Goal: Information Seeking & Learning: Learn about a topic

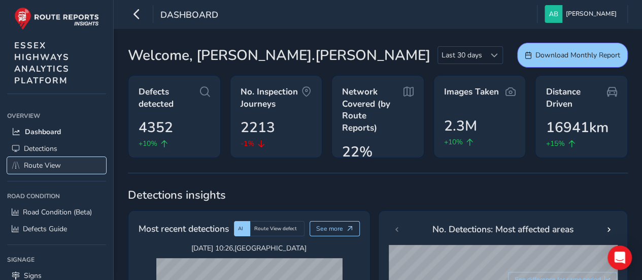
click at [56, 162] on span "Route View" at bounding box center [42, 165] width 37 height 10
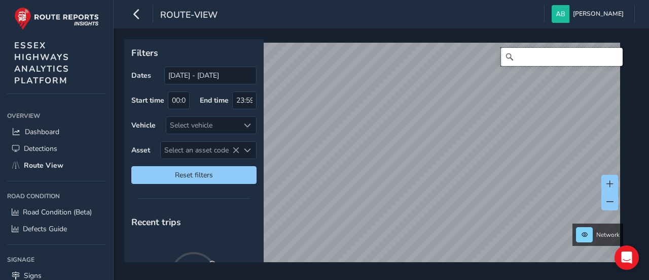
click at [520, 55] on input "Search" at bounding box center [562, 57] width 122 height 18
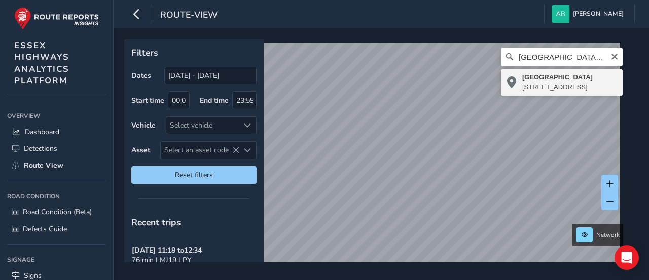
type input "[STREET_ADDRESS]"
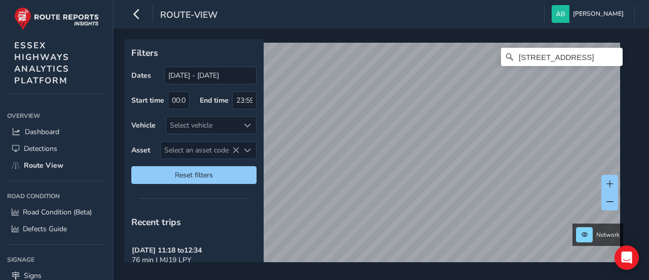
click at [464, 268] on div "Filters Dates [DATE] - [DATE] Start time 00:00 End time 23:59 Vehicle Select ve…" at bounding box center [382, 153] width 536 height 251
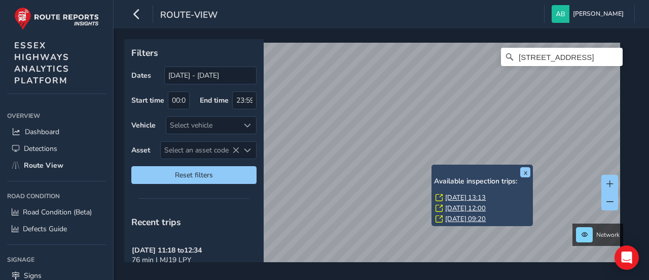
click at [458, 199] on link "[DATE] 13:13" at bounding box center [465, 197] width 41 height 9
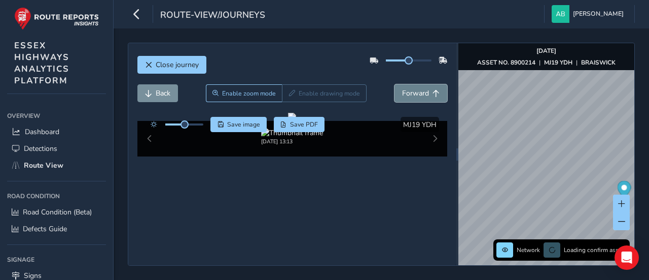
click at [413, 86] on button "Forward" at bounding box center [421, 93] width 53 height 18
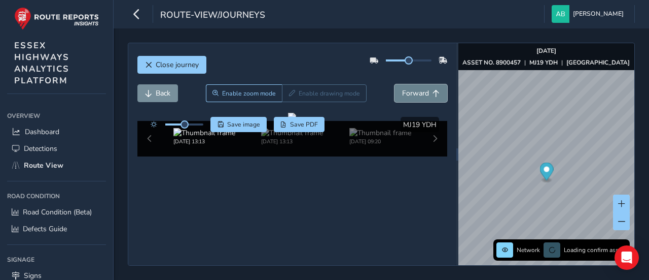
click at [413, 86] on button "Forward" at bounding box center [421, 93] width 53 height 18
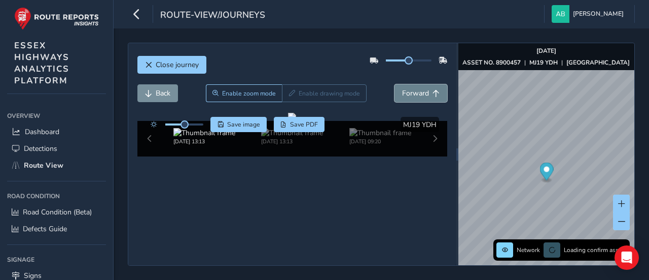
click at [413, 86] on button "Forward" at bounding box center [421, 93] width 53 height 18
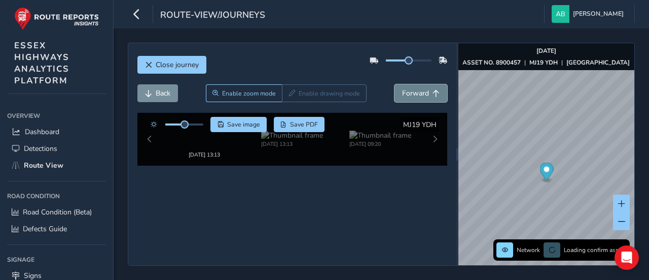
click at [413, 86] on button "Forward" at bounding box center [421, 93] width 53 height 18
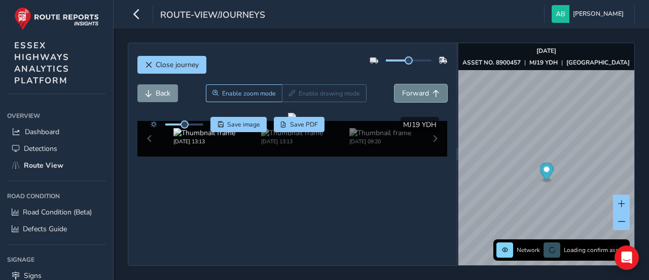
click at [413, 86] on button "Forward" at bounding box center [421, 93] width 53 height 18
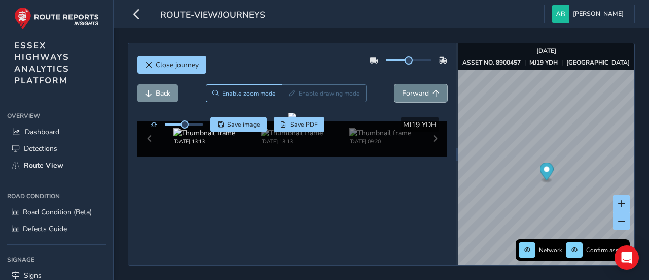
click at [413, 86] on button "Forward" at bounding box center [421, 93] width 53 height 18
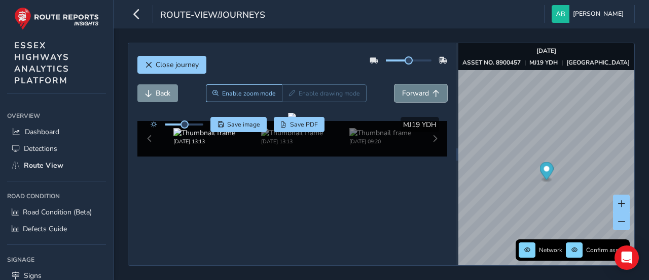
click at [413, 86] on button "Forward" at bounding box center [421, 93] width 53 height 18
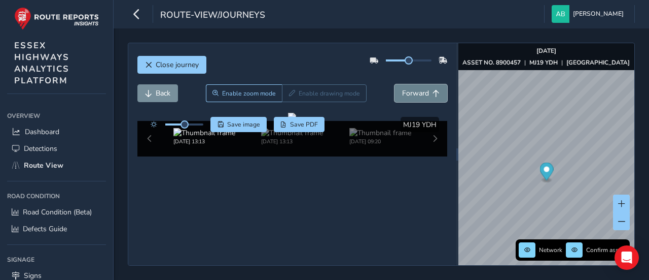
click at [413, 86] on button "Forward" at bounding box center [421, 93] width 53 height 18
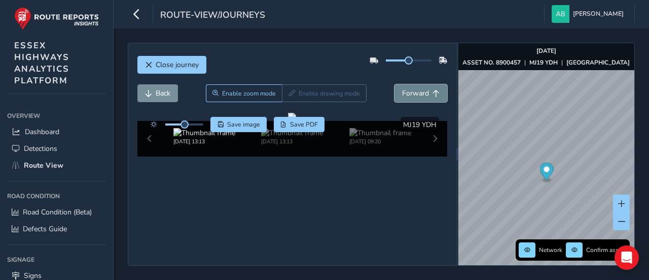
click at [413, 86] on button "Forward" at bounding box center [421, 93] width 53 height 18
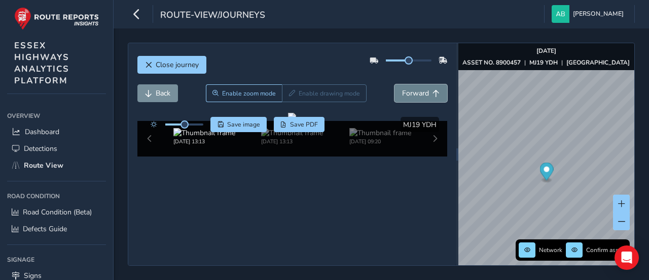
click at [413, 86] on button "Forward" at bounding box center [421, 93] width 53 height 18
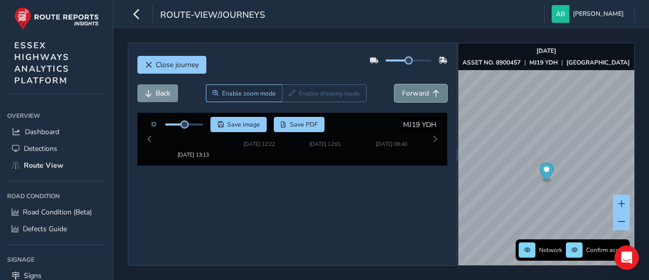
click at [413, 86] on button "Forward" at bounding box center [421, 93] width 53 height 18
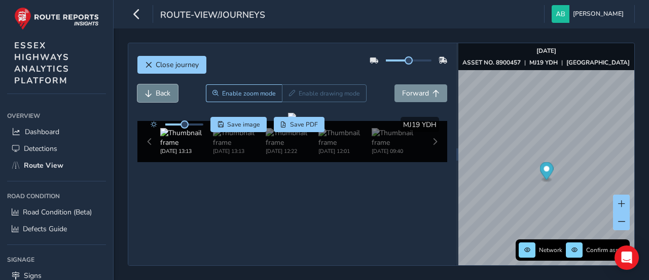
click at [156, 95] on span "Back" at bounding box center [163, 93] width 15 height 10
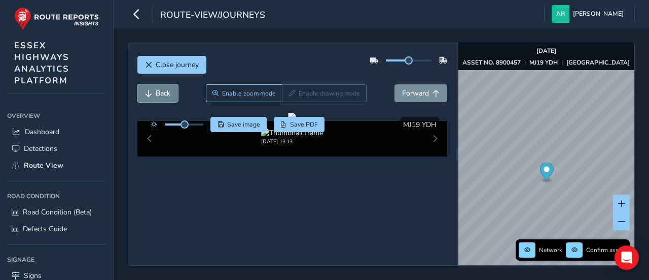
click at [156, 95] on span "Back" at bounding box center [163, 93] width 15 height 10
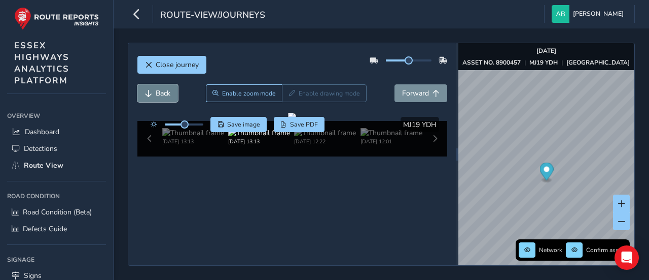
click at [156, 95] on span "Back" at bounding box center [163, 93] width 15 height 10
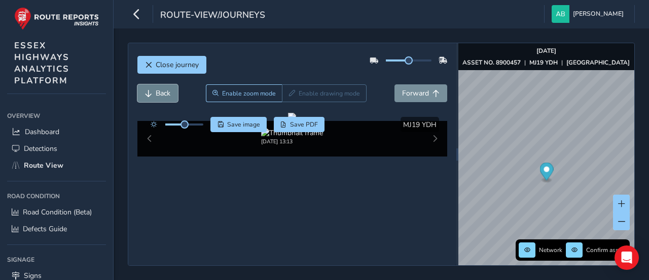
click at [156, 95] on span "Back" at bounding box center [163, 93] width 15 height 10
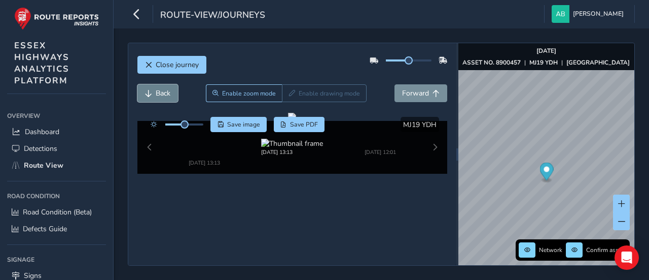
click at [156, 95] on span "Back" at bounding box center [163, 93] width 15 height 10
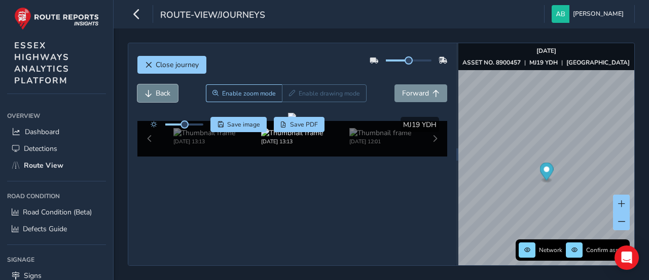
click at [156, 95] on span "Back" at bounding box center [163, 93] width 15 height 10
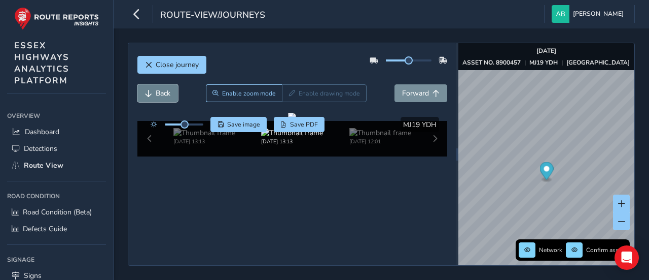
click at [156, 95] on span "Back" at bounding box center [163, 93] width 15 height 10
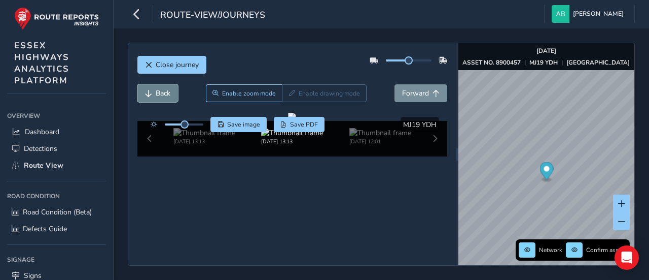
click at [156, 95] on span "Back" at bounding box center [163, 93] width 15 height 10
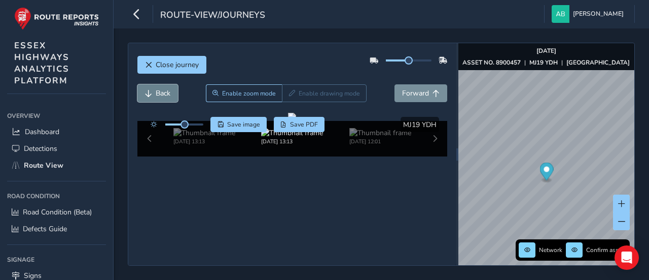
click at [156, 95] on span "Back" at bounding box center [163, 93] width 15 height 10
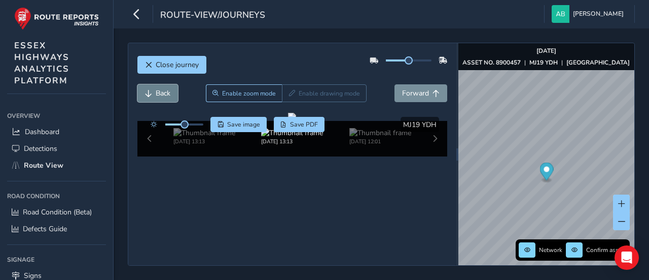
click at [156, 95] on span "Back" at bounding box center [163, 93] width 15 height 10
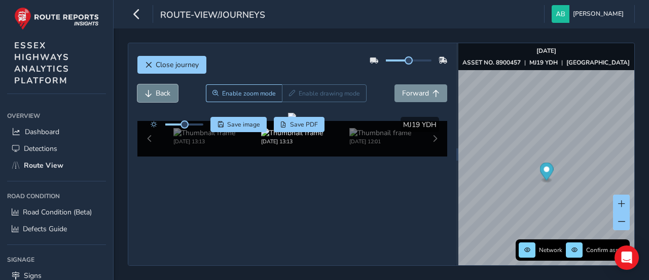
click at [156, 95] on span "Back" at bounding box center [163, 93] width 15 height 10
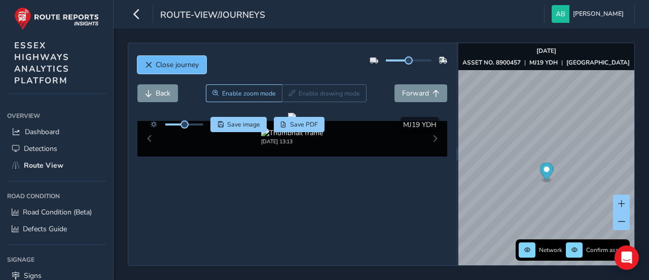
click at [164, 67] on span "Close journey" at bounding box center [177, 65] width 43 height 10
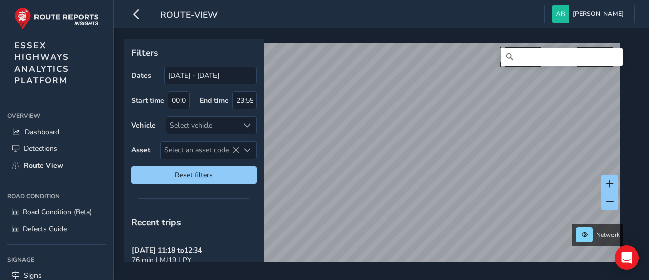
click at [531, 55] on input "Search" at bounding box center [562, 57] width 122 height 18
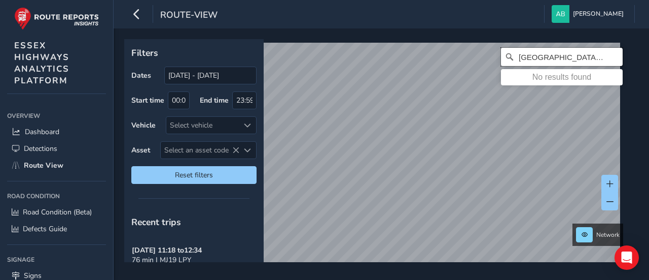
type input "[GEOGRAPHIC_DATA], [GEOGRAPHIC_DATA]"
click at [394, 15] on div "route-view [PERSON_NAME] Colour Scheme: Dark Dim Light Logout Filters Dates [DA…" at bounding box center [382, 140] width 536 height 280
click at [405, 279] on html "route-view [PERSON_NAME] Colour Scheme: Dark Dim Light Logout Filters Dates [DA…" at bounding box center [324, 140] width 649 height 280
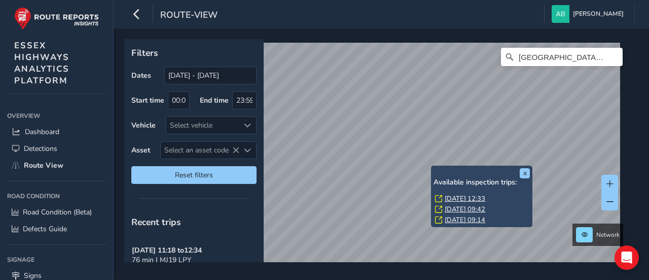
drag, startPoint x: 355, startPoint y: 107, endPoint x: 493, endPoint y: 194, distance: 163.0
click at [493, 194] on div "x Available inspection trips: [GEOGRAPHIC_DATA][DATE] 12:33 [DATE] 09:42 [DATE]…" at bounding box center [377, 150] width 507 height 223
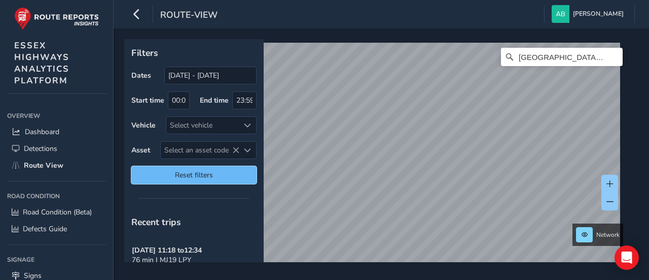
click at [218, 170] on span "Reset filters" at bounding box center [194, 175] width 110 height 10
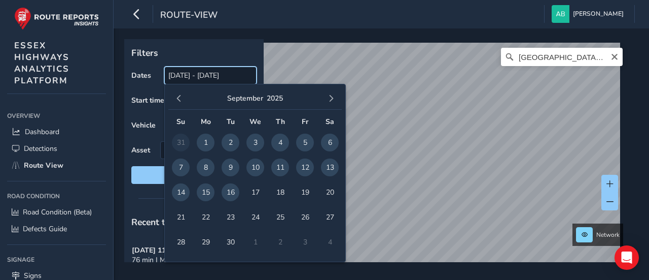
click at [196, 79] on input "[DATE] - [DATE]" at bounding box center [210, 75] width 92 height 18
click at [179, 99] on span "button" at bounding box center [179, 98] width 7 height 7
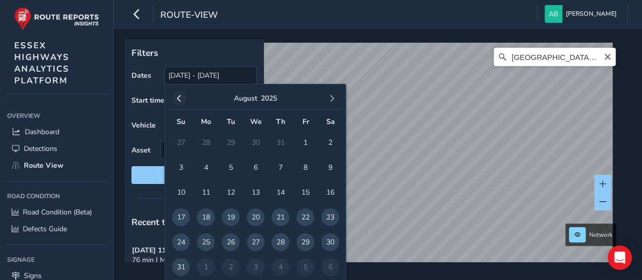
click at [181, 96] on span "button" at bounding box center [179, 98] width 7 height 7
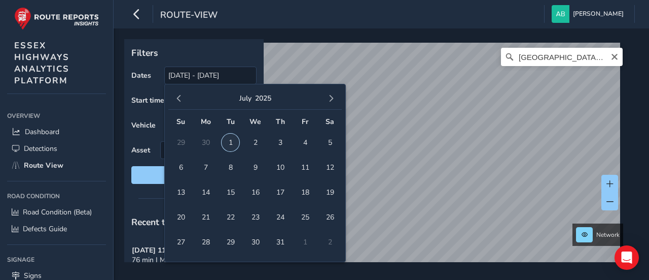
click at [227, 142] on span "1" at bounding box center [231, 142] width 18 height 18
click at [335, 94] on button "button" at bounding box center [331, 98] width 14 height 14
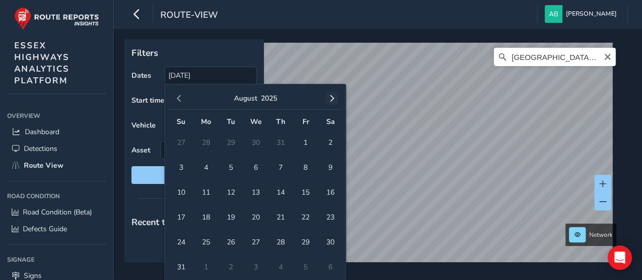
click at [334, 95] on span "button" at bounding box center [331, 98] width 7 height 7
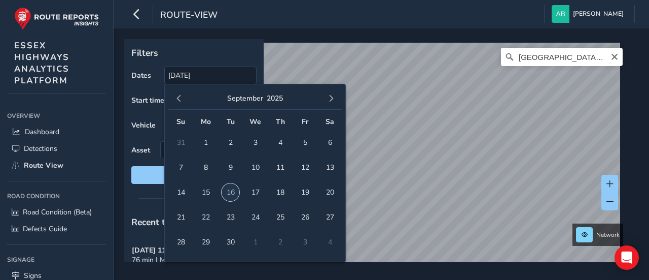
click at [227, 190] on span "16" at bounding box center [231, 192] width 18 height 18
type input "[DATE] - [DATE]"
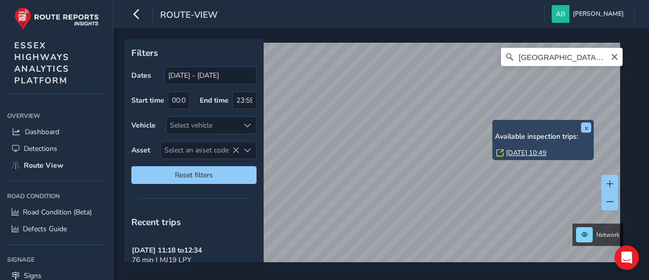
click at [535, 133] on div "x Available inspection trips: [DATE] 10:49 Filters Dates [DATE] - [DATE] Start …" at bounding box center [377, 150] width 507 height 223
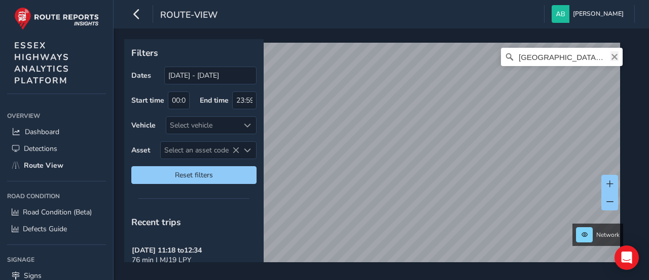
click at [612, 57] on icon "Clear" at bounding box center [615, 57] width 6 height 6
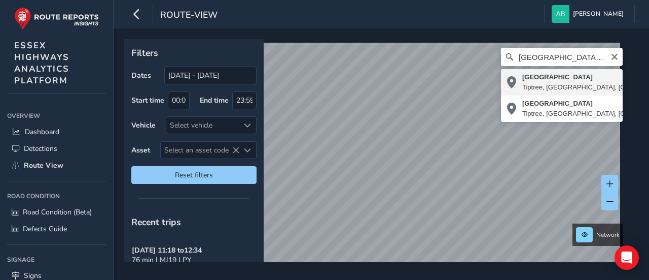
type input "[STREET_ADDRESS]"
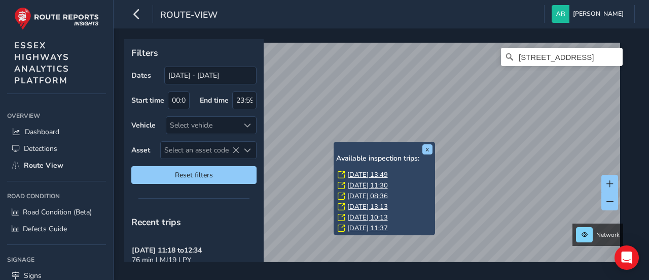
click at [354, 175] on link "[DATE] 13:49" at bounding box center [367, 174] width 41 height 9
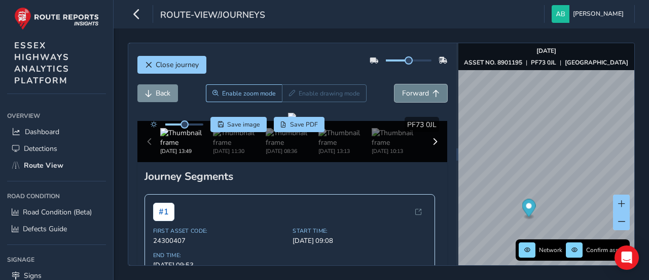
click at [417, 95] on span "Forward" at bounding box center [415, 93] width 27 height 10
click at [417, 94] on span "Forward" at bounding box center [415, 93] width 27 height 10
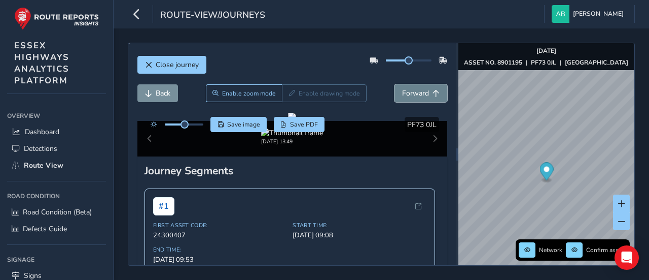
click at [417, 94] on span "Forward" at bounding box center [415, 93] width 27 height 10
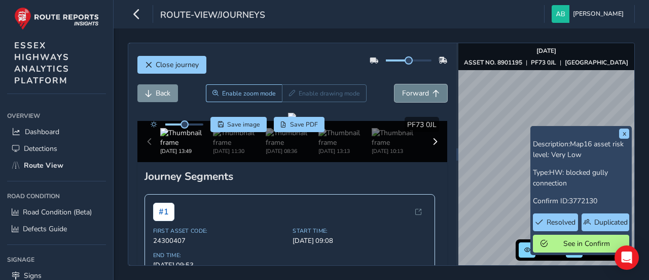
click at [415, 95] on span "Forward" at bounding box center [415, 93] width 27 height 10
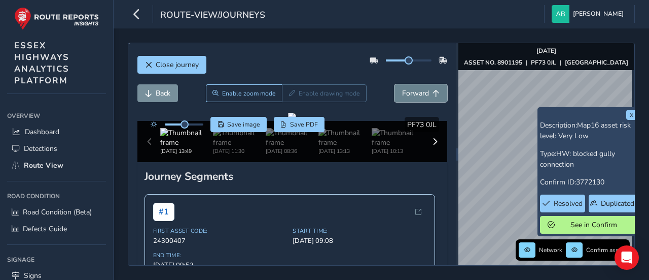
click at [402, 92] on span "Forward" at bounding box center [415, 93] width 27 height 10
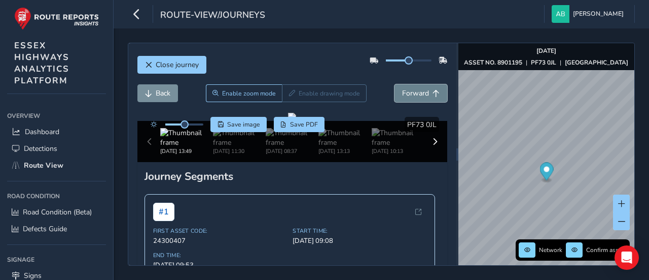
click at [411, 90] on span "Forward" at bounding box center [415, 93] width 27 height 10
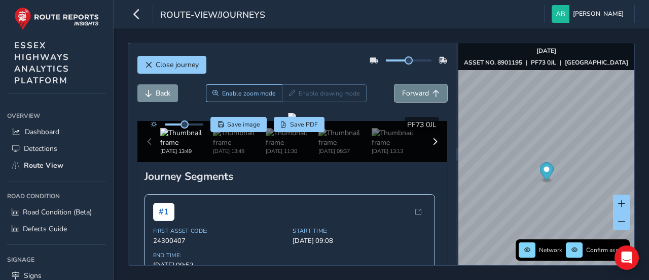
click at [411, 90] on span "Forward" at bounding box center [415, 93] width 27 height 10
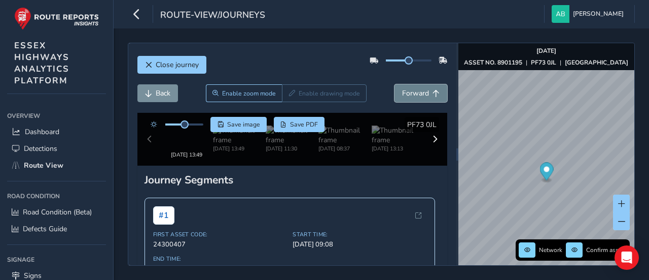
click at [411, 90] on span "Forward" at bounding box center [415, 93] width 27 height 10
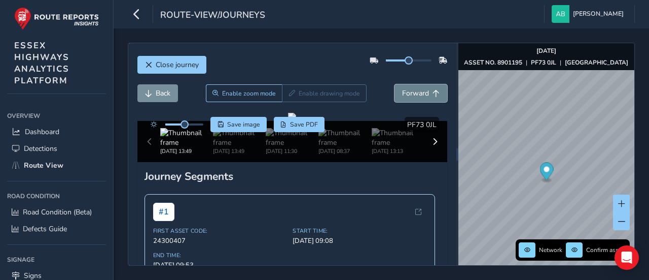
click at [411, 90] on span "Forward" at bounding box center [415, 93] width 27 height 10
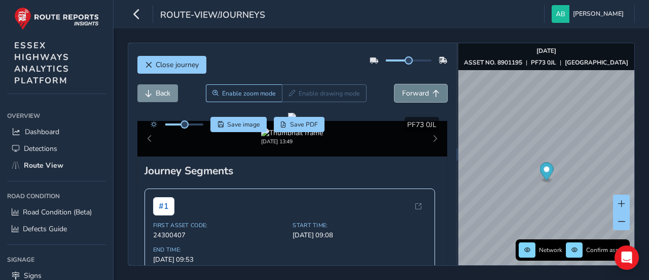
click at [411, 90] on span "Forward" at bounding box center [415, 93] width 27 height 10
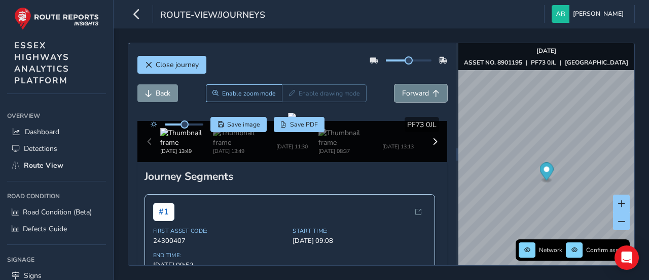
click at [411, 90] on span "Forward" at bounding box center [415, 93] width 27 height 10
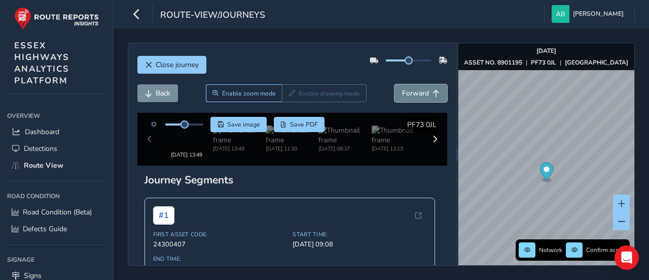
click at [411, 90] on span "Forward" at bounding box center [415, 93] width 27 height 10
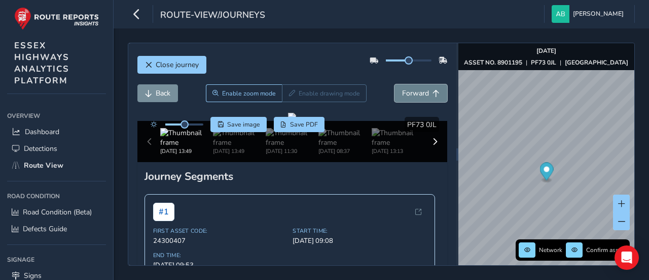
click at [411, 90] on span "Forward" at bounding box center [415, 93] width 27 height 10
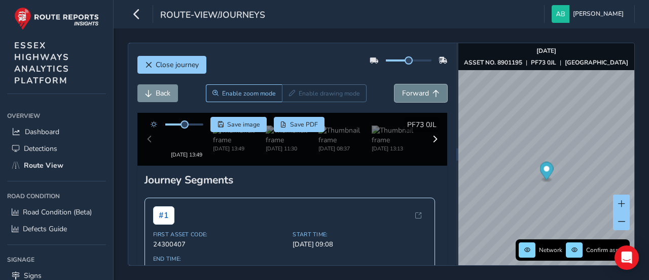
click at [411, 90] on span "Forward" at bounding box center [415, 93] width 27 height 10
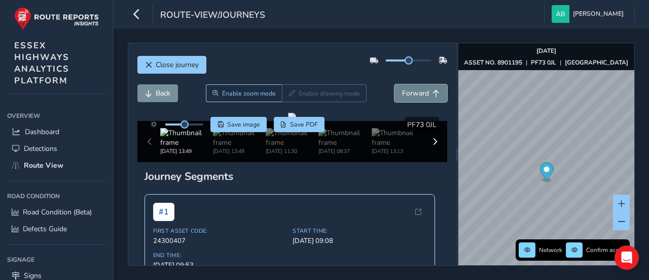
click at [411, 90] on span "Forward" at bounding box center [415, 93] width 27 height 10
click at [412, 96] on span "Forward" at bounding box center [415, 93] width 27 height 10
click at [138, 13] on icon "button" at bounding box center [136, 14] width 11 height 18
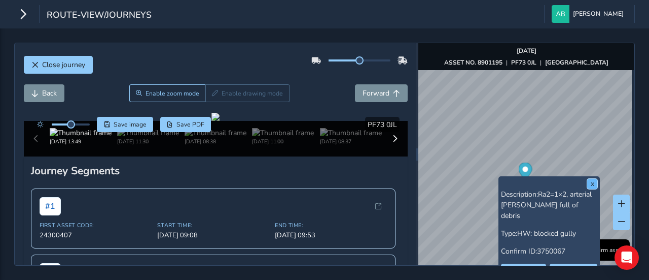
click at [593, 181] on button "x" at bounding box center [592, 184] width 10 height 10
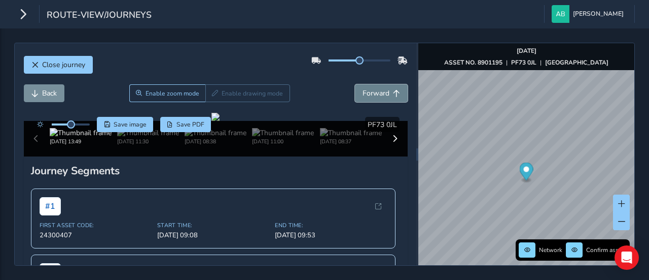
click at [374, 89] on span "Forward" at bounding box center [376, 93] width 27 height 10
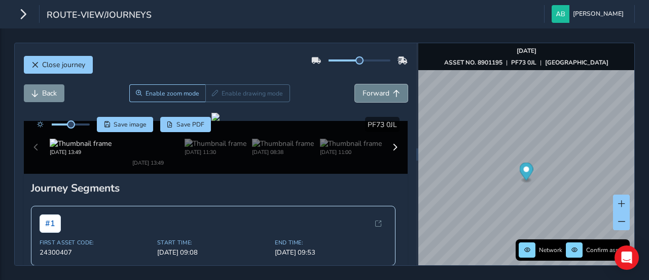
click at [374, 89] on span "Forward" at bounding box center [376, 93] width 27 height 10
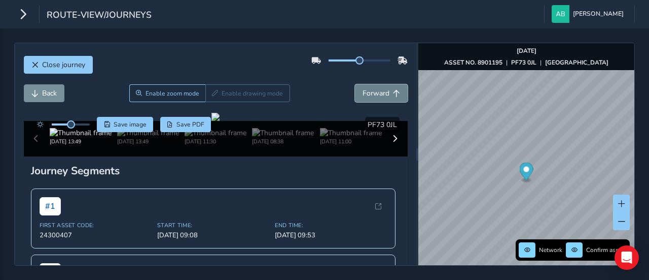
click at [374, 89] on span "Forward" at bounding box center [376, 93] width 27 height 10
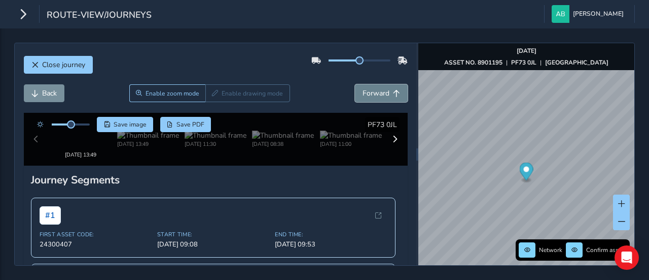
click at [374, 89] on span "Forward" at bounding box center [376, 93] width 27 height 10
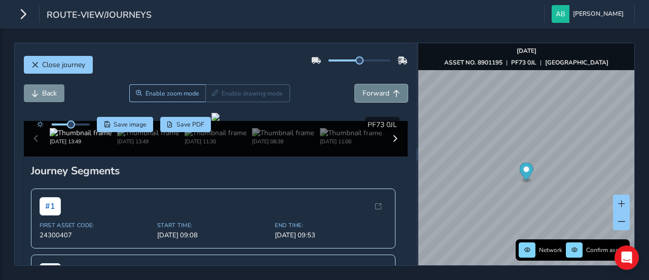
click at [374, 89] on span "Forward" at bounding box center [376, 93] width 27 height 10
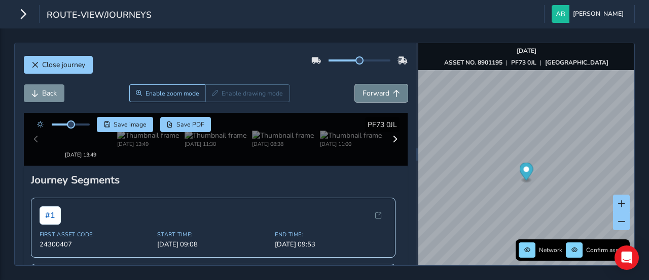
click at [374, 89] on span "Forward" at bounding box center [376, 93] width 27 height 10
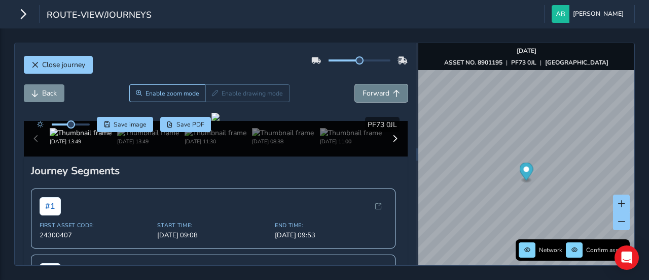
click at [374, 89] on span "Forward" at bounding box center [376, 93] width 27 height 10
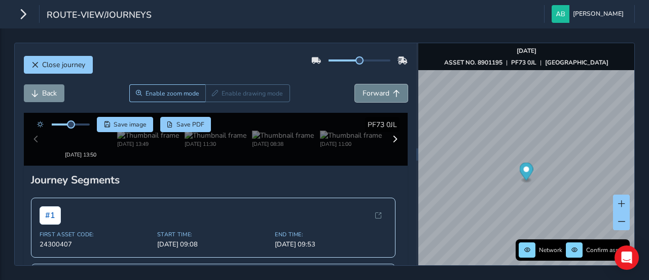
click at [374, 89] on span "Forward" at bounding box center [376, 93] width 27 height 10
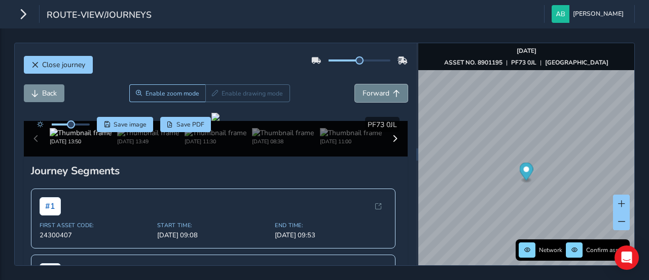
click at [374, 89] on span "Forward" at bounding box center [376, 93] width 27 height 10
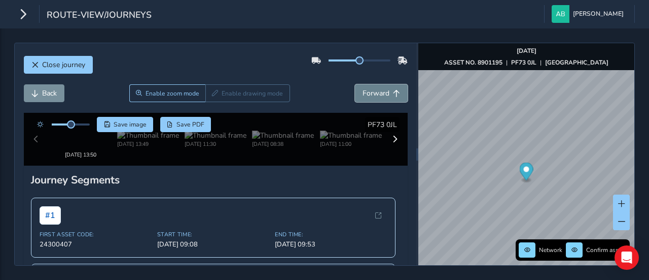
click at [374, 89] on span "Forward" at bounding box center [376, 93] width 27 height 10
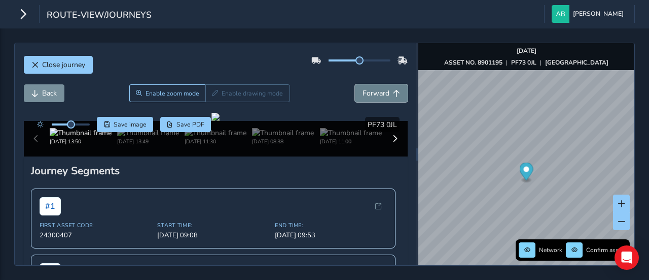
click at [374, 89] on span "Forward" at bounding box center [376, 93] width 27 height 10
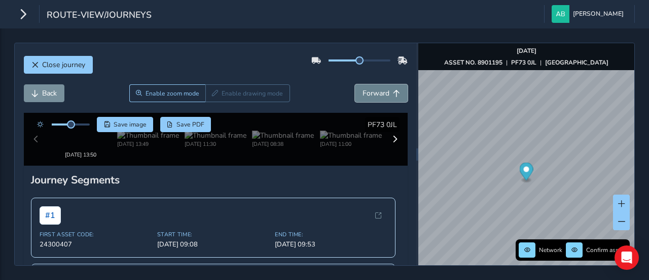
click at [374, 89] on span "Forward" at bounding box center [376, 93] width 27 height 10
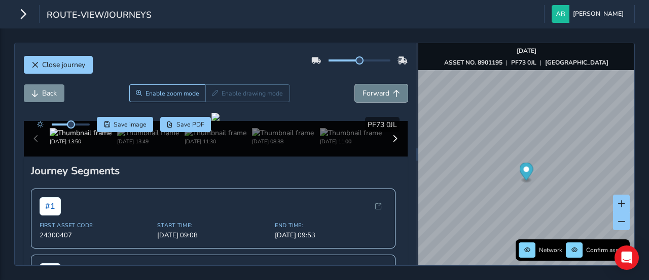
click at [374, 89] on span "Forward" at bounding box center [376, 93] width 27 height 10
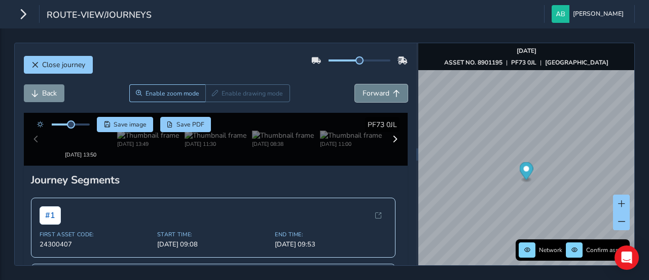
click at [374, 89] on span "Forward" at bounding box center [376, 93] width 27 height 10
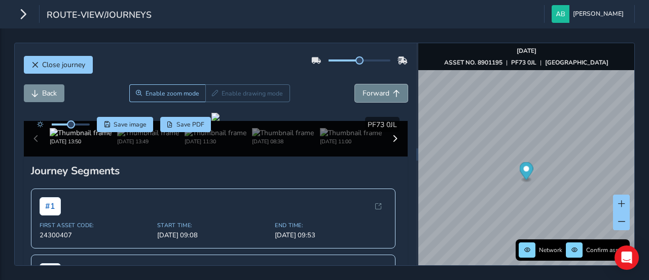
click at [374, 89] on span "Forward" at bounding box center [376, 93] width 27 height 10
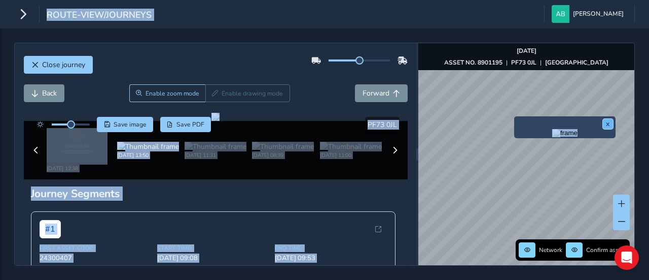
click at [609, 120] on button "x" at bounding box center [608, 124] width 10 height 10
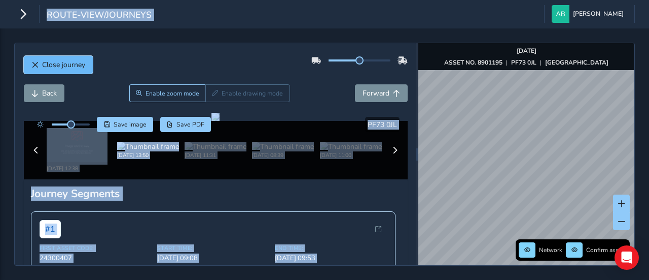
click at [63, 68] on span "Close journey" at bounding box center [63, 65] width 43 height 10
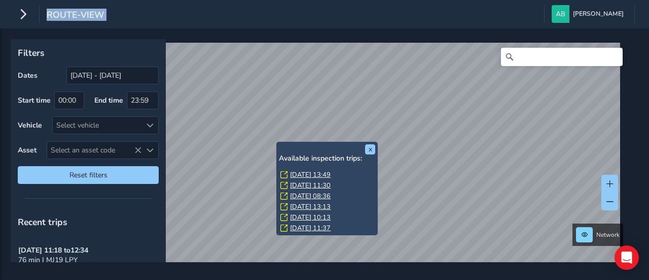
click at [300, 172] on link "[DATE] 13:49" at bounding box center [310, 174] width 41 height 9
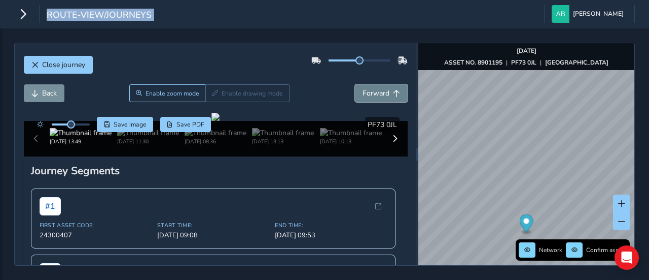
click at [373, 88] on span "Forward" at bounding box center [376, 93] width 27 height 10
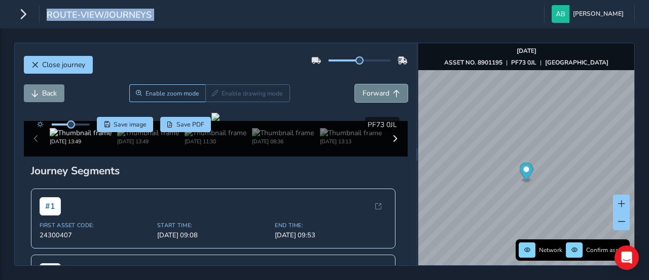
click at [373, 88] on span "Forward" at bounding box center [376, 93] width 27 height 10
click at [44, 93] on span "Back" at bounding box center [49, 93] width 15 height 10
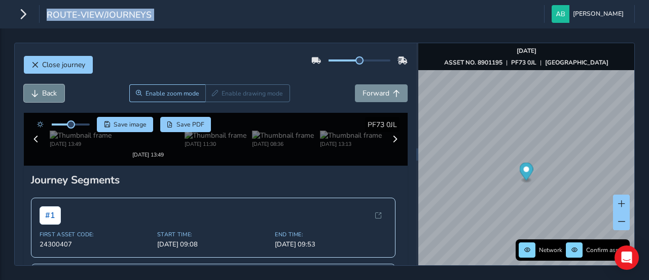
click at [44, 93] on span "Back" at bounding box center [49, 93] width 15 height 10
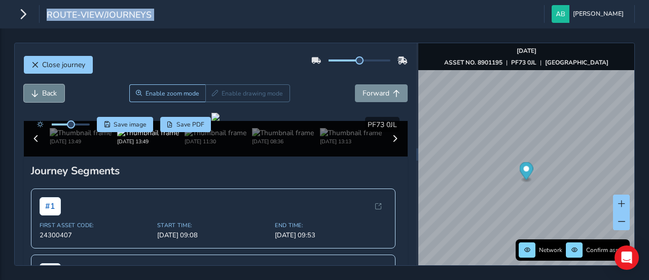
click at [44, 93] on span "Back" at bounding box center [49, 93] width 15 height 10
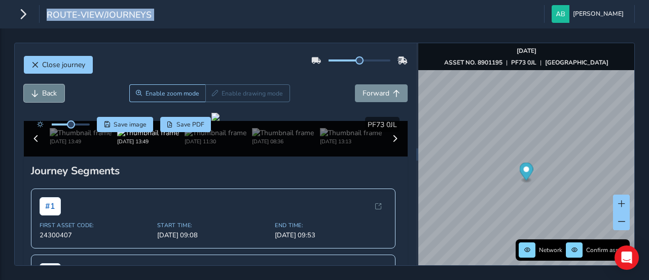
click at [44, 93] on span "Back" at bounding box center [49, 93] width 15 height 10
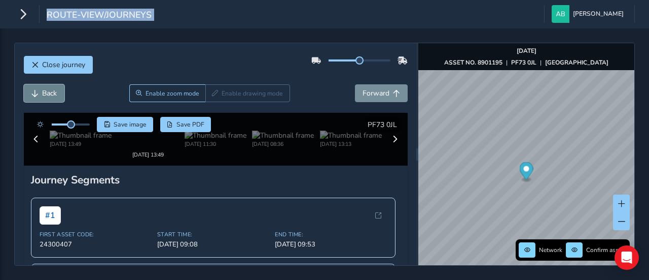
click at [44, 93] on span "Back" at bounding box center [49, 93] width 15 height 10
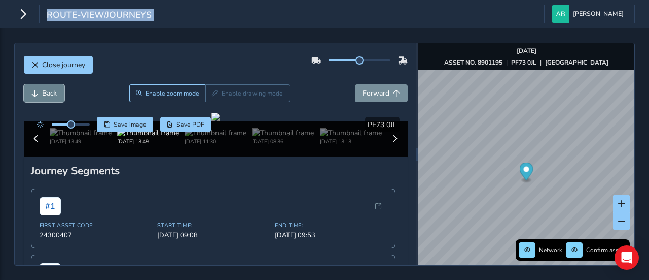
click at [44, 93] on span "Back" at bounding box center [49, 93] width 15 height 10
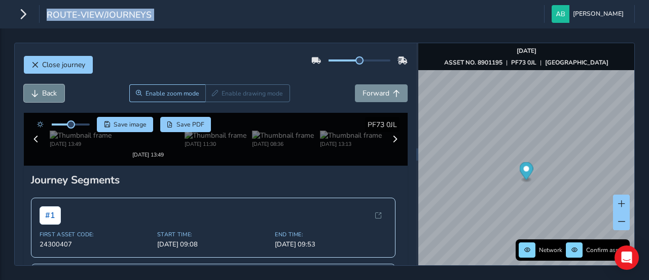
click at [44, 93] on span "Back" at bounding box center [49, 93] width 15 height 10
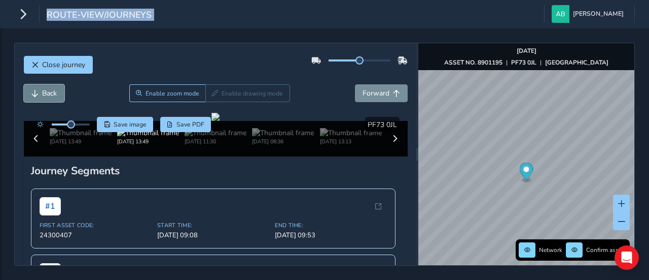
click at [44, 93] on span "Back" at bounding box center [49, 93] width 15 height 10
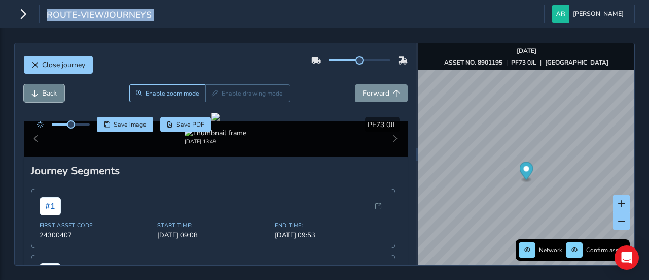
click at [44, 93] on span "Back" at bounding box center [49, 93] width 15 height 10
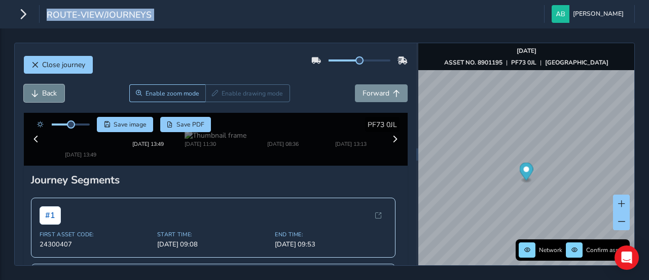
click at [44, 93] on span "Back" at bounding box center [49, 93] width 15 height 10
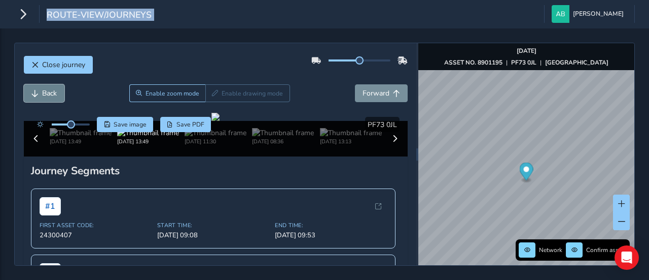
click at [44, 93] on span "Back" at bounding box center [49, 93] width 15 height 10
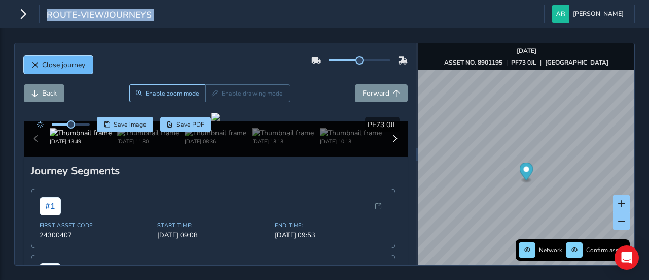
click at [61, 63] on span "Close journey" at bounding box center [63, 65] width 43 height 10
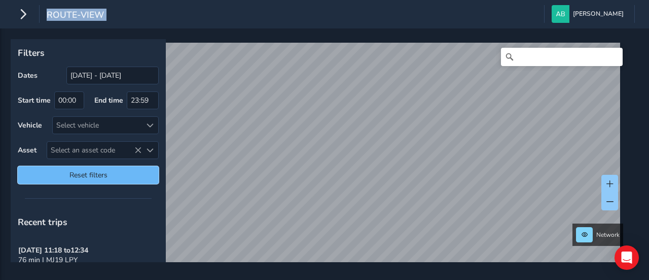
click at [132, 170] on span "Reset filters" at bounding box center [88, 175] width 126 height 10
type input "[DATE] - [DATE]"
click at [134, 175] on span "Reset filters" at bounding box center [88, 175] width 126 height 10
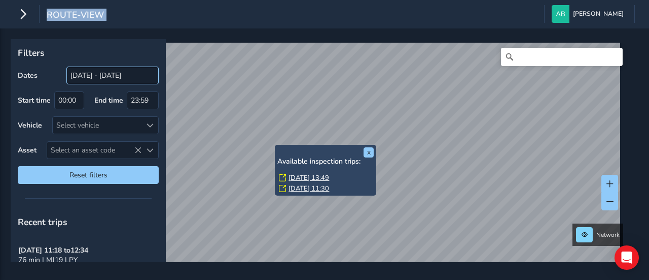
click at [275, 146] on div "x Available inspection trips: [DATE] 13:49 [DATE] 11:30" at bounding box center [325, 170] width 101 height 51
click at [295, 176] on link "[DATE] 13:49" at bounding box center [309, 177] width 41 height 9
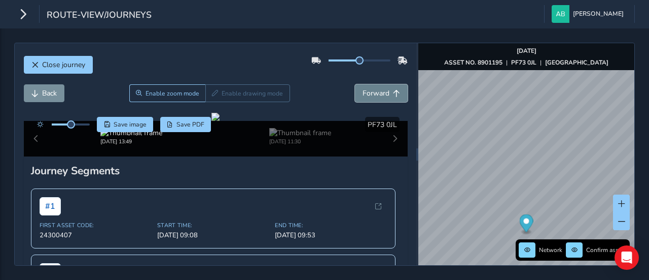
click at [373, 90] on span "Forward" at bounding box center [376, 93] width 27 height 10
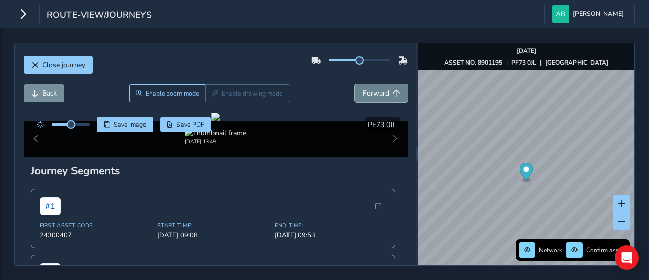
click at [373, 90] on span "Forward" at bounding box center [376, 93] width 27 height 10
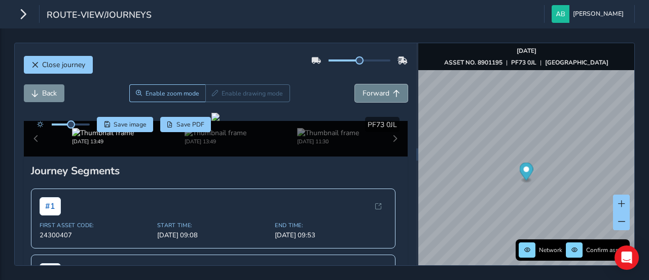
click at [373, 90] on span "Forward" at bounding box center [376, 93] width 27 height 10
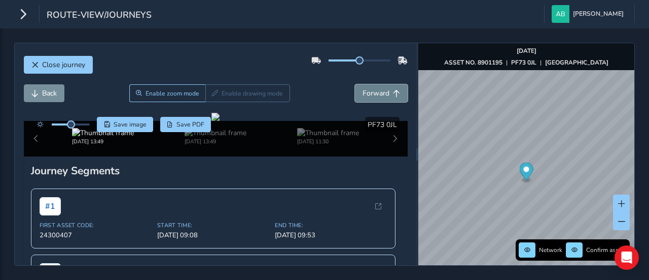
click at [373, 90] on span "Forward" at bounding box center [376, 93] width 27 height 10
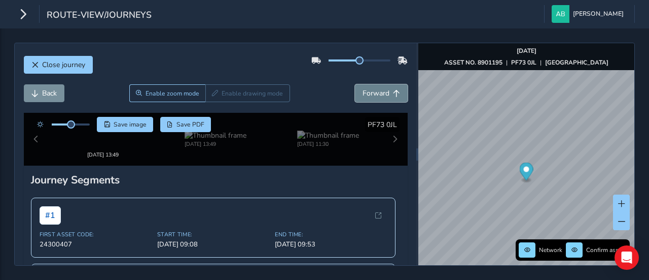
click at [373, 90] on span "Forward" at bounding box center [376, 93] width 27 height 10
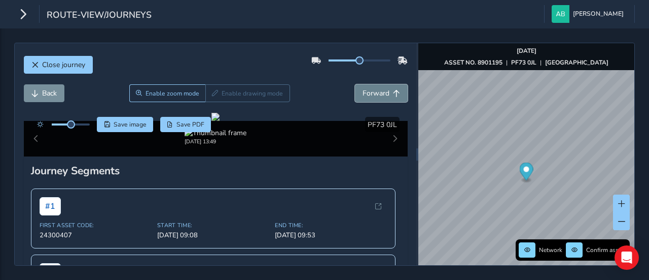
click at [373, 91] on span "Forward" at bounding box center [376, 93] width 27 height 10
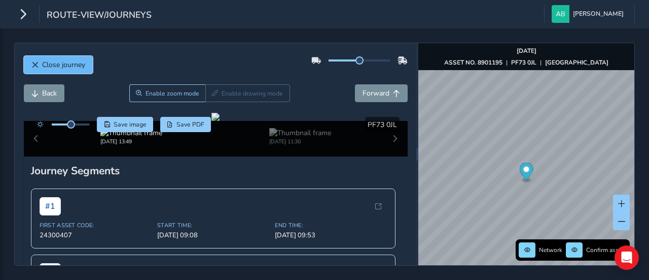
click at [47, 63] on span "Close journey" at bounding box center [63, 65] width 43 height 10
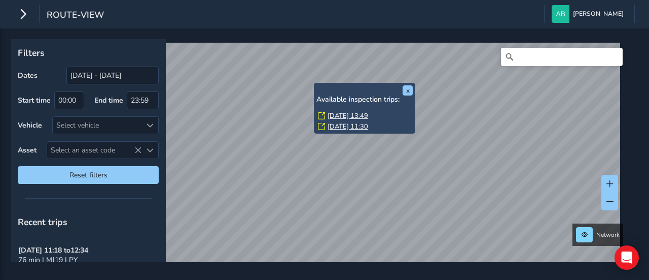
click at [328, 115] on link "[DATE] 13:49" at bounding box center [348, 115] width 41 height 9
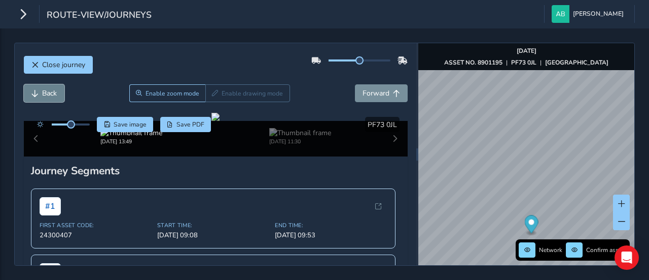
click at [39, 96] on button "Back" at bounding box center [44, 93] width 41 height 18
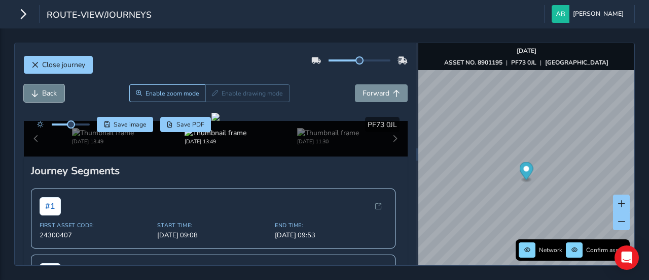
click at [39, 96] on button "Back" at bounding box center [44, 93] width 41 height 18
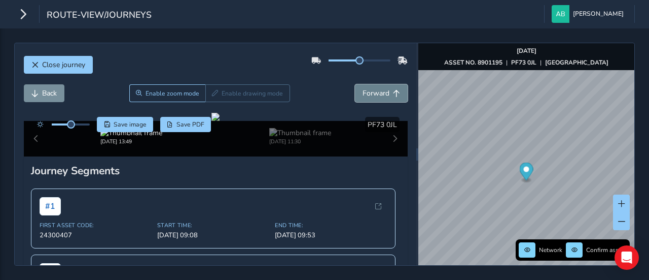
click at [377, 93] on span "Forward" at bounding box center [376, 93] width 27 height 10
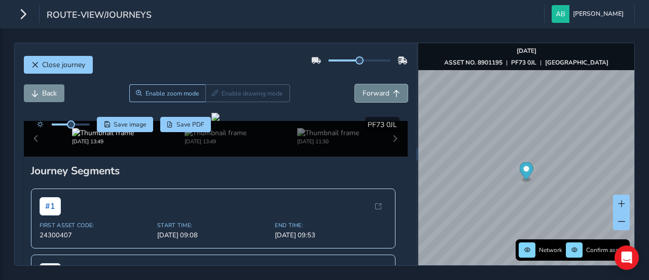
click at [377, 93] on span "Forward" at bounding box center [376, 93] width 27 height 10
click at [377, 94] on span "Forward" at bounding box center [376, 93] width 27 height 10
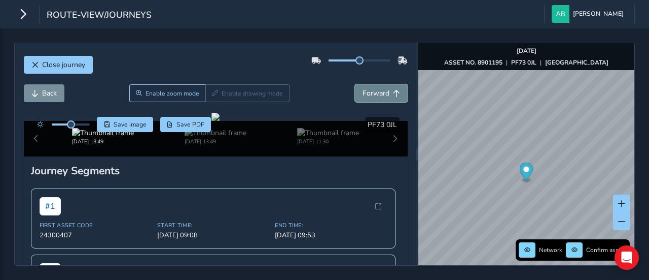
click at [377, 94] on span "Forward" at bounding box center [376, 93] width 27 height 10
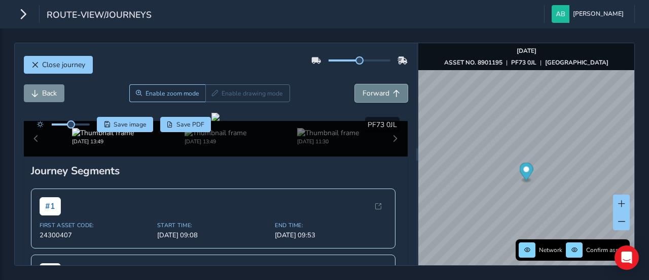
click at [377, 94] on span "Forward" at bounding box center [376, 93] width 27 height 10
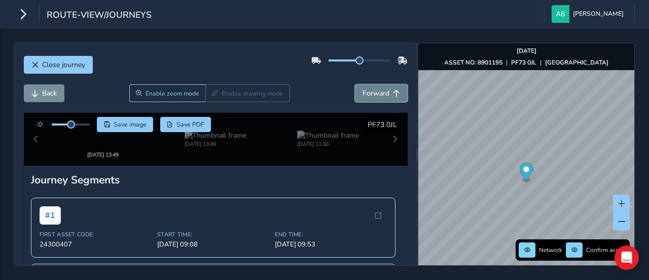
click at [377, 94] on span "Forward" at bounding box center [376, 93] width 27 height 10
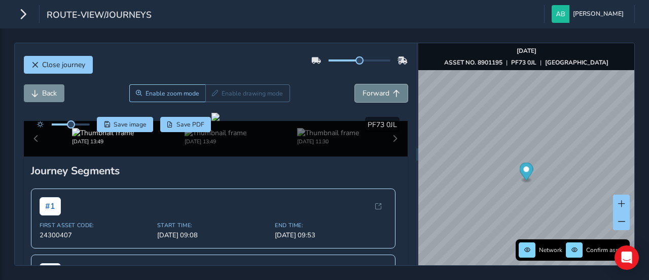
click at [377, 94] on span "Forward" at bounding box center [376, 93] width 27 height 10
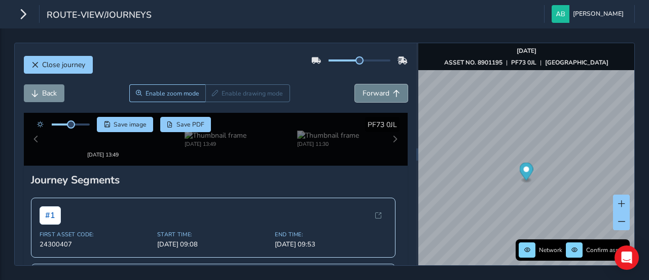
click at [377, 94] on span "Forward" at bounding box center [376, 93] width 27 height 10
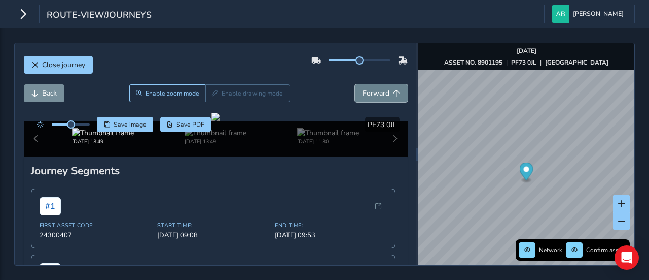
click at [377, 94] on span "Forward" at bounding box center [376, 93] width 27 height 10
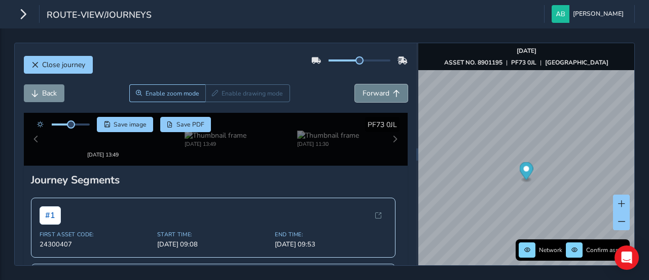
click at [377, 94] on span "Forward" at bounding box center [376, 93] width 27 height 10
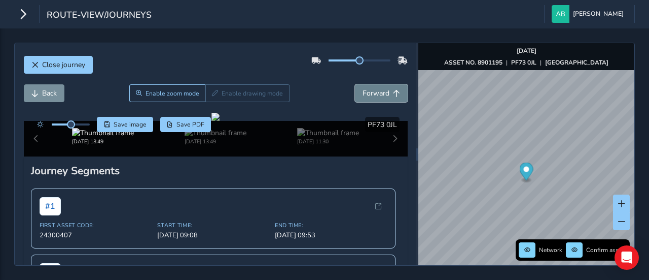
click at [377, 94] on span "Forward" at bounding box center [376, 93] width 27 height 10
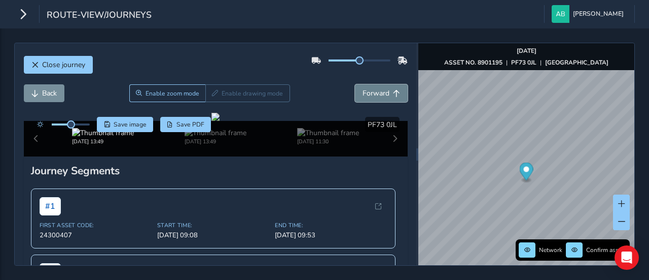
click at [377, 94] on span "Forward" at bounding box center [376, 93] width 27 height 10
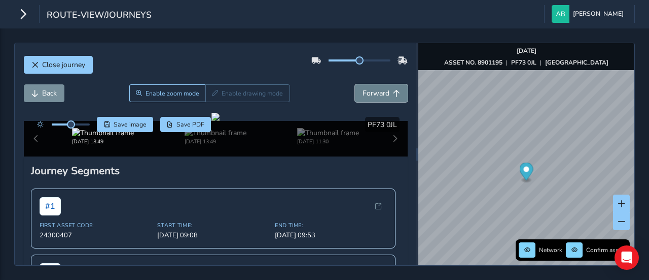
click at [377, 94] on span "Forward" at bounding box center [376, 93] width 27 height 10
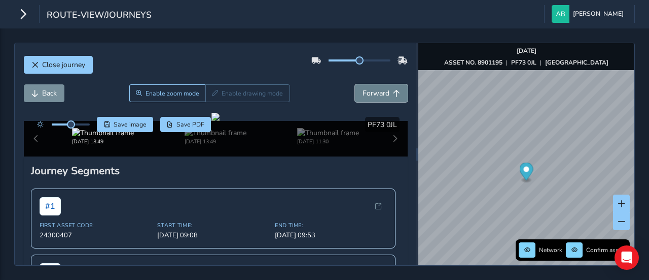
click at [377, 94] on span "Forward" at bounding box center [376, 93] width 27 height 10
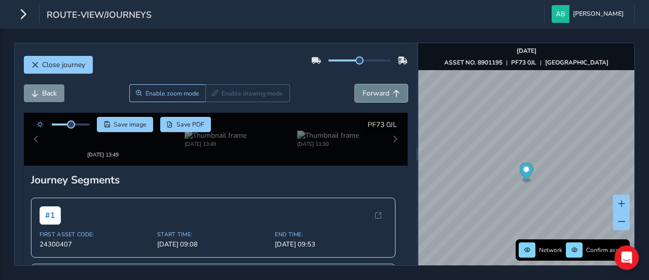
click at [377, 94] on span "Forward" at bounding box center [376, 93] width 27 height 10
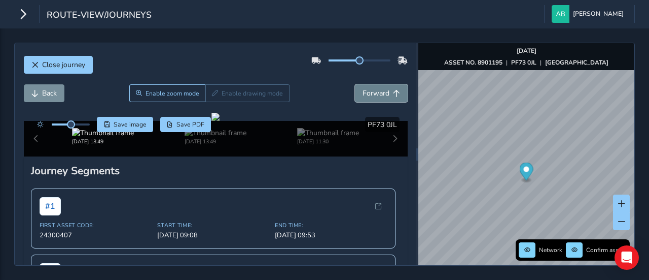
click at [377, 94] on span "Forward" at bounding box center [376, 93] width 27 height 10
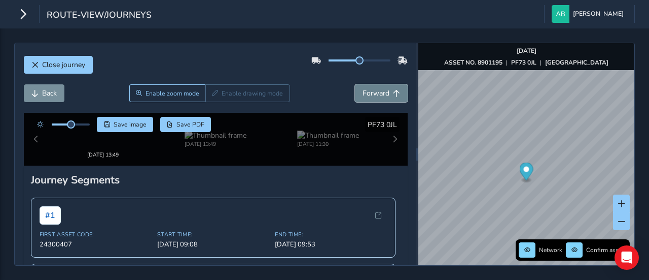
click at [377, 94] on span "Forward" at bounding box center [376, 93] width 27 height 10
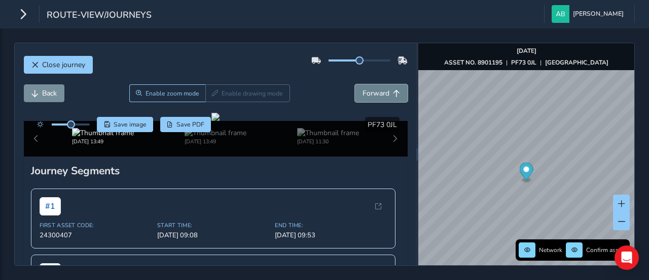
click at [377, 94] on span "Forward" at bounding box center [376, 93] width 27 height 10
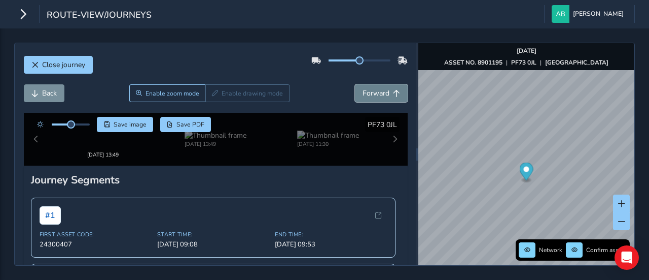
click at [377, 94] on span "Forward" at bounding box center [376, 93] width 27 height 10
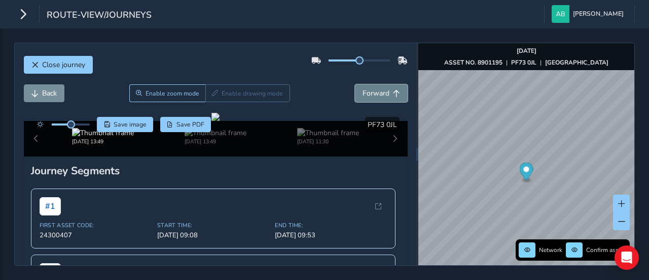
click at [377, 94] on span "Forward" at bounding box center [376, 93] width 27 height 10
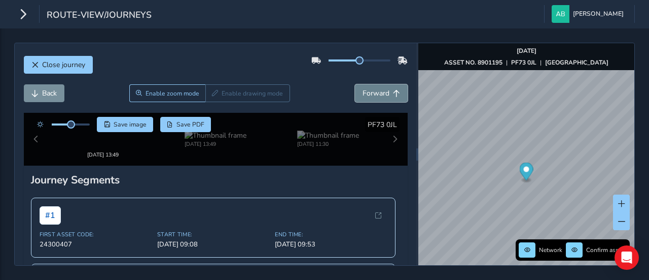
click at [377, 94] on span "Forward" at bounding box center [376, 93] width 27 height 10
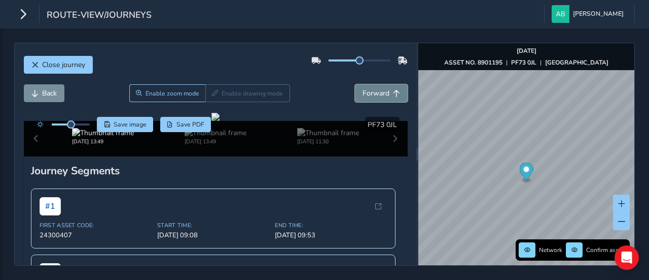
click at [377, 94] on span "Forward" at bounding box center [376, 93] width 27 height 10
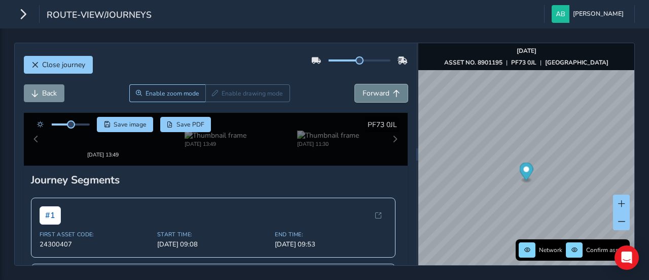
click at [377, 94] on span "Forward" at bounding box center [376, 93] width 27 height 10
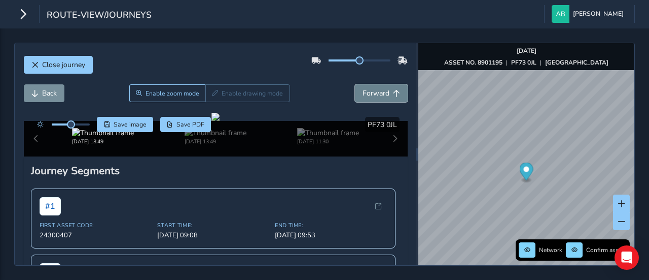
click at [377, 94] on span "Forward" at bounding box center [376, 93] width 27 height 10
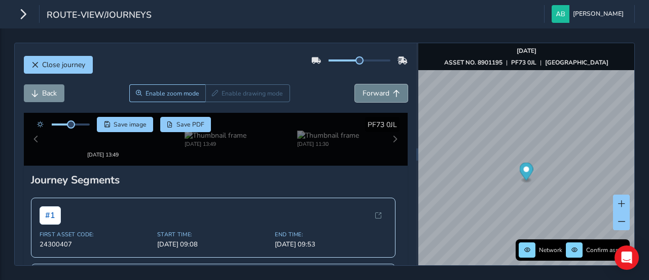
click at [377, 94] on span "Forward" at bounding box center [376, 93] width 27 height 10
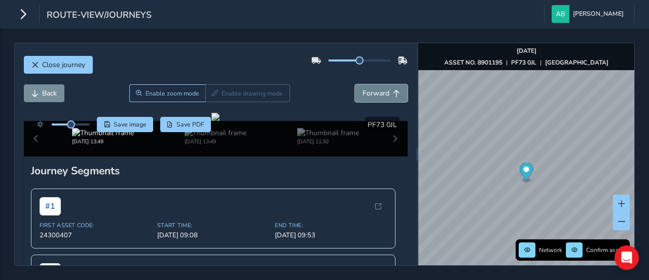
click at [377, 94] on span "Forward" at bounding box center [376, 93] width 27 height 10
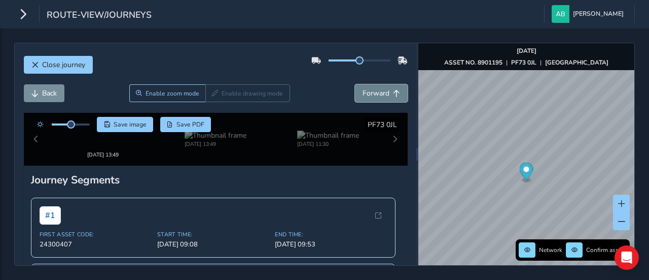
click at [377, 94] on span "Forward" at bounding box center [376, 93] width 27 height 10
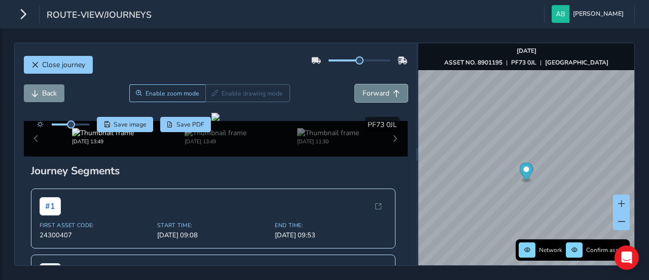
click at [377, 94] on span "Forward" at bounding box center [376, 93] width 27 height 10
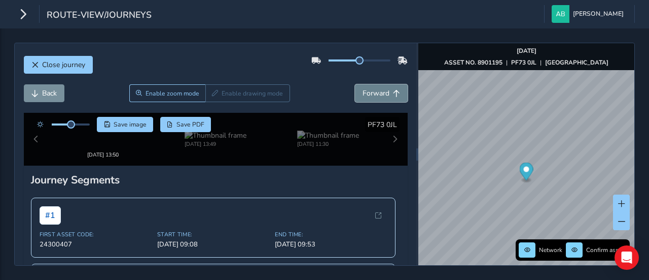
click at [377, 94] on span "Forward" at bounding box center [376, 93] width 27 height 10
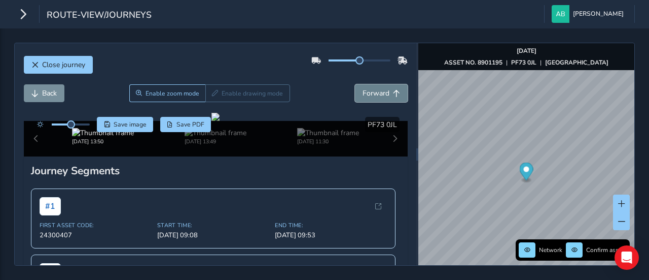
click at [377, 94] on span "Forward" at bounding box center [376, 93] width 27 height 10
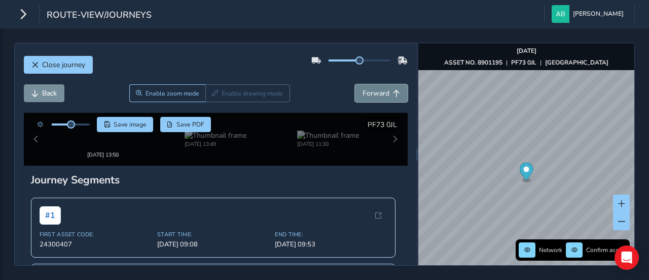
click at [377, 94] on span "Forward" at bounding box center [376, 93] width 27 height 10
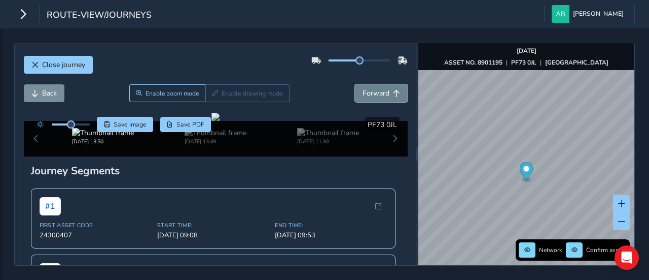
click at [377, 94] on span "Forward" at bounding box center [376, 93] width 27 height 10
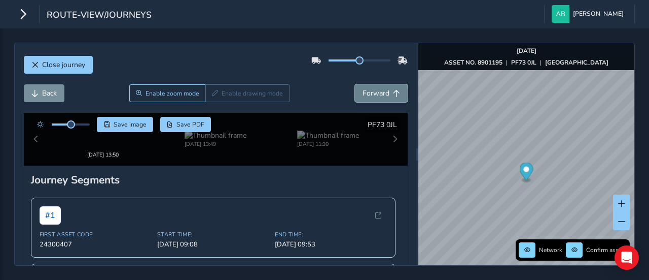
click at [377, 94] on span "Forward" at bounding box center [376, 93] width 27 height 10
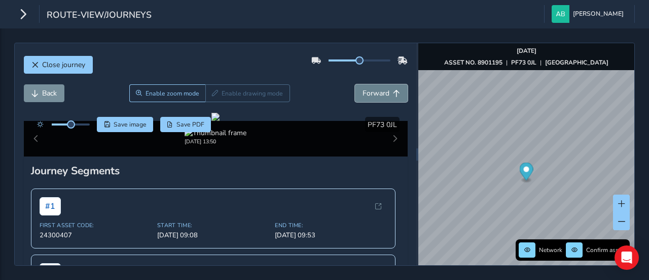
click at [378, 94] on span "Forward" at bounding box center [376, 93] width 27 height 10
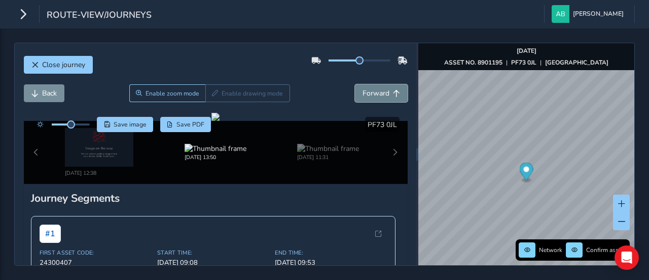
click at [379, 95] on span "Forward" at bounding box center [376, 93] width 27 height 10
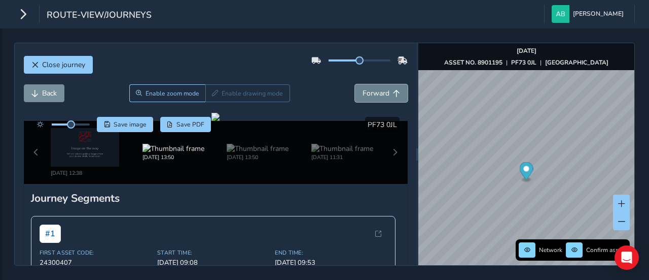
click at [379, 95] on span "Forward" at bounding box center [376, 93] width 27 height 10
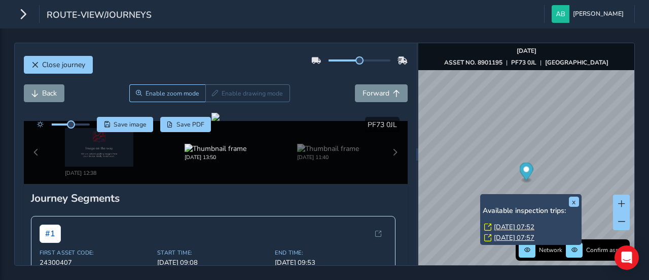
click at [504, 227] on link "[DATE] 07:52" at bounding box center [514, 226] width 41 height 9
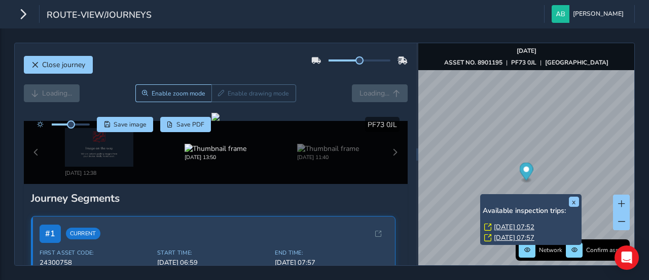
click at [503, 230] on link "[DATE] 07:52" at bounding box center [514, 226] width 41 height 9
click at [575, 202] on button "x" at bounding box center [574, 201] width 10 height 10
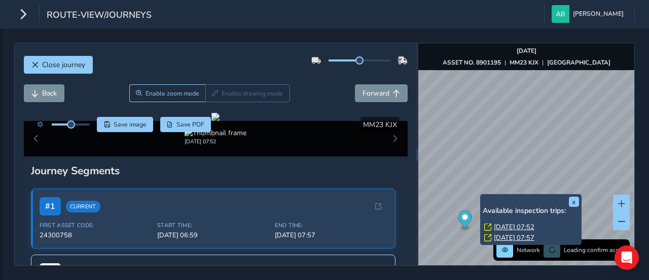
click at [496, 225] on link "[DATE] 07:52" at bounding box center [514, 226] width 41 height 9
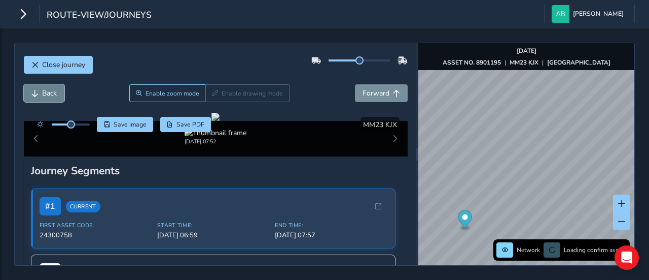
click at [49, 92] on span "Back" at bounding box center [49, 93] width 15 height 10
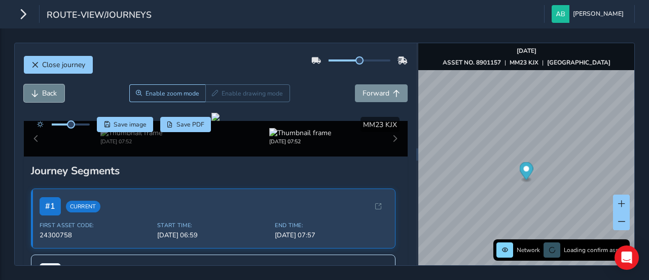
click at [49, 92] on span "Back" at bounding box center [49, 93] width 15 height 10
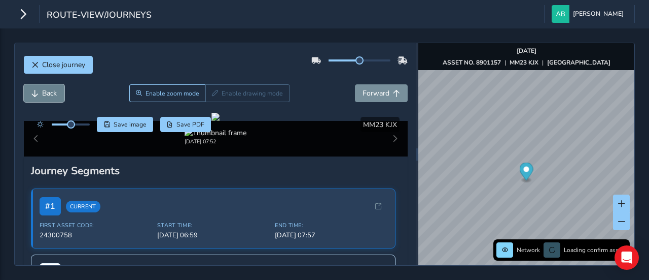
click at [49, 92] on span "Back" at bounding box center [49, 93] width 15 height 10
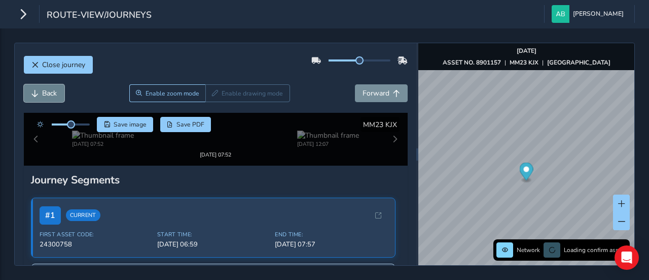
click at [49, 92] on span "Back" at bounding box center [49, 93] width 15 height 10
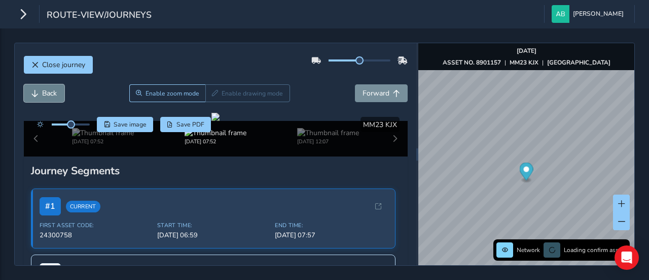
click at [49, 92] on span "Back" at bounding box center [49, 93] width 15 height 10
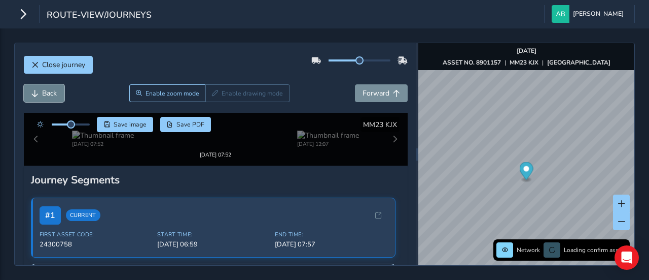
click at [49, 92] on span "Back" at bounding box center [49, 93] width 15 height 10
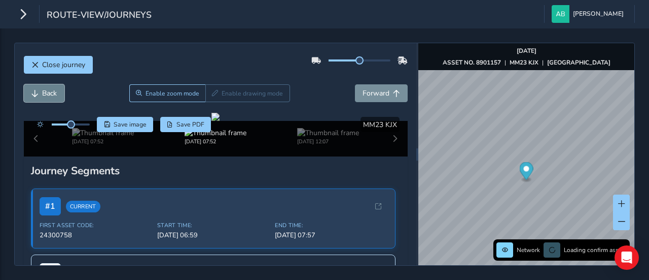
click at [49, 92] on span "Back" at bounding box center [49, 93] width 15 height 10
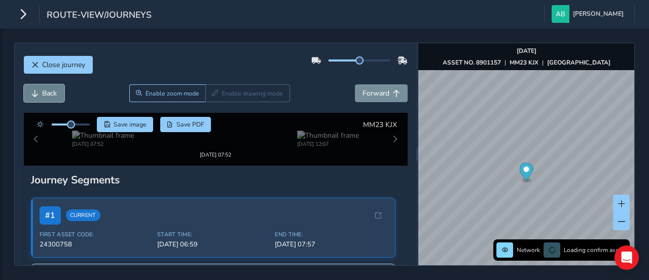
click at [49, 92] on span "Back" at bounding box center [49, 93] width 15 height 10
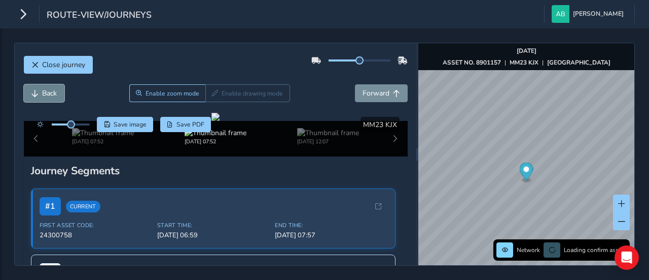
click at [49, 92] on span "Back" at bounding box center [49, 93] width 15 height 10
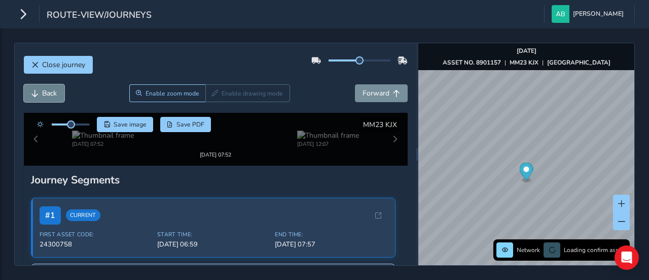
click at [49, 92] on span "Back" at bounding box center [49, 93] width 15 height 10
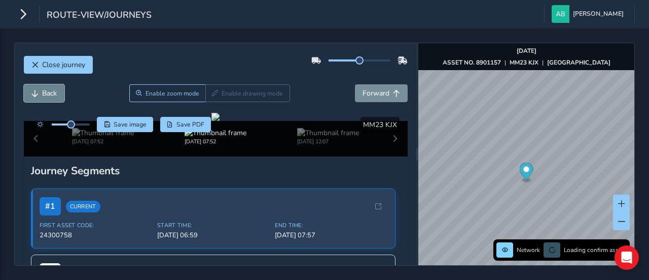
click at [49, 92] on span "Back" at bounding box center [49, 93] width 15 height 10
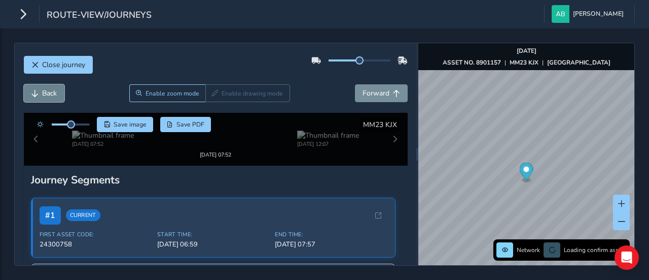
click at [49, 92] on span "Back" at bounding box center [49, 93] width 15 height 10
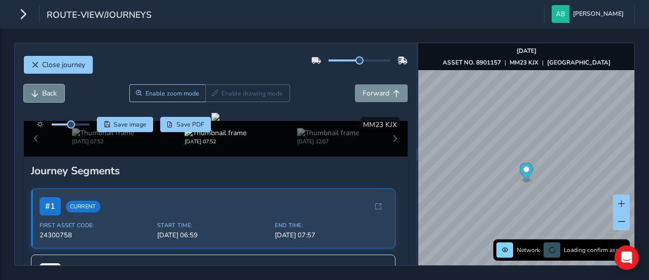
click at [49, 92] on span "Back" at bounding box center [49, 93] width 15 height 10
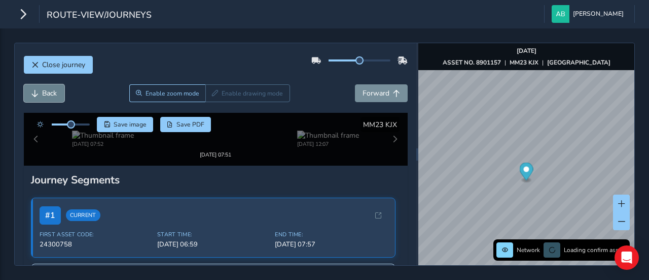
click at [49, 92] on span "Back" at bounding box center [49, 93] width 15 height 10
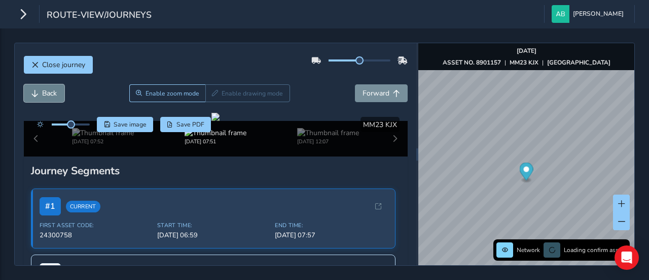
click at [49, 92] on span "Back" at bounding box center [49, 93] width 15 height 10
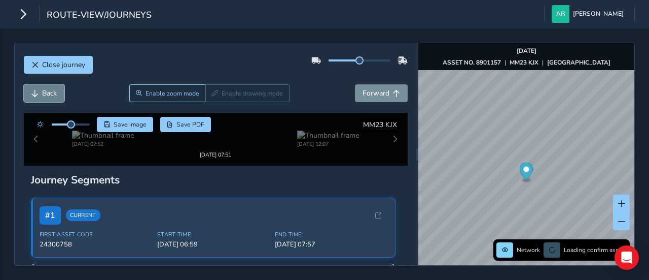
click at [49, 92] on span "Back" at bounding box center [49, 93] width 15 height 10
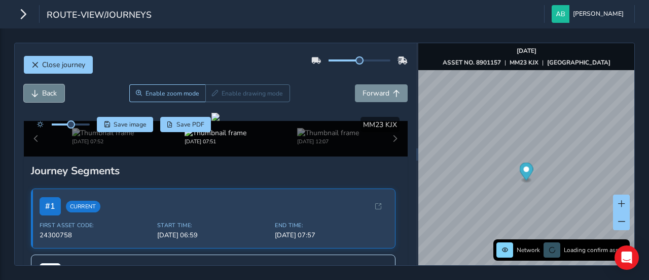
click at [49, 92] on span "Back" at bounding box center [49, 93] width 15 height 10
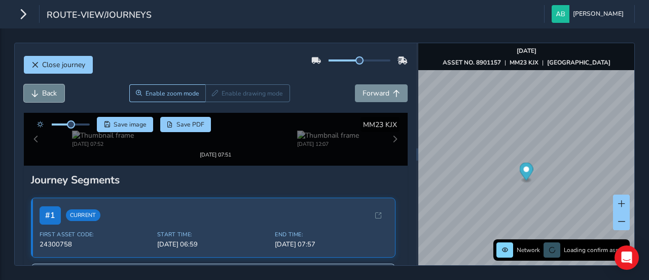
click at [49, 92] on span "Back" at bounding box center [49, 93] width 15 height 10
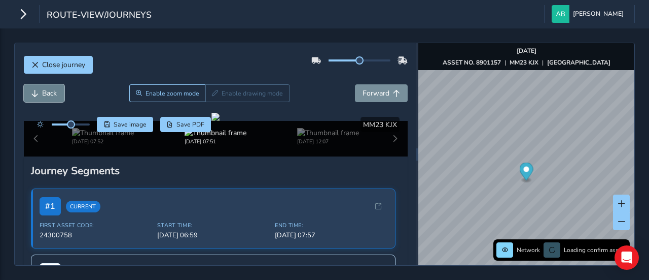
click at [49, 92] on span "Back" at bounding box center [49, 93] width 15 height 10
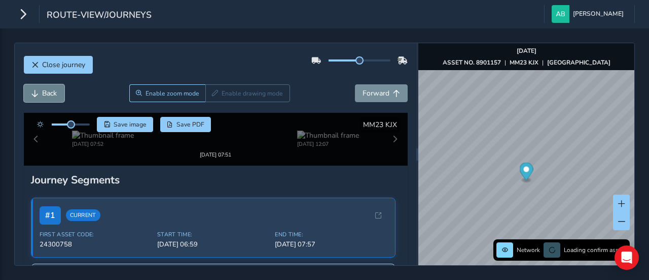
click at [49, 92] on span "Back" at bounding box center [49, 93] width 15 height 10
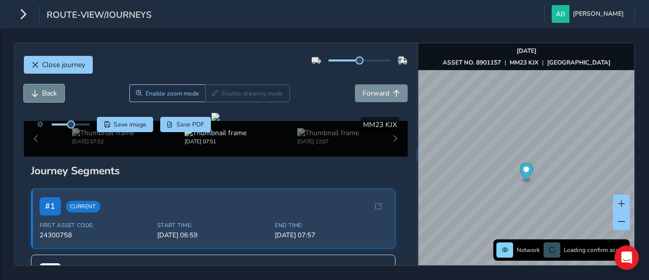
click at [49, 92] on span "Back" at bounding box center [49, 93] width 15 height 10
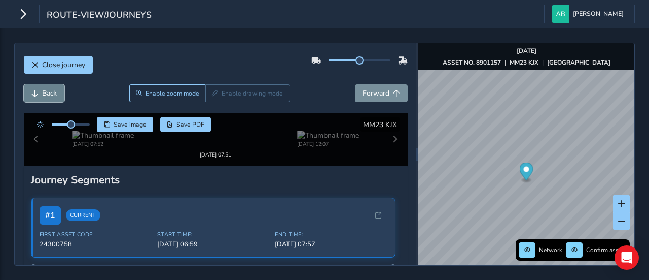
click at [49, 92] on span "Back" at bounding box center [49, 93] width 15 height 10
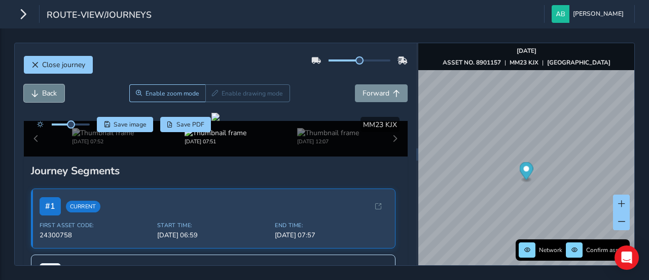
click at [49, 92] on span "Back" at bounding box center [49, 93] width 15 height 10
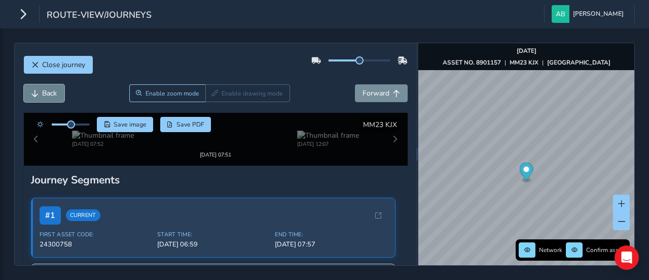
click at [49, 92] on span "Back" at bounding box center [49, 93] width 15 height 10
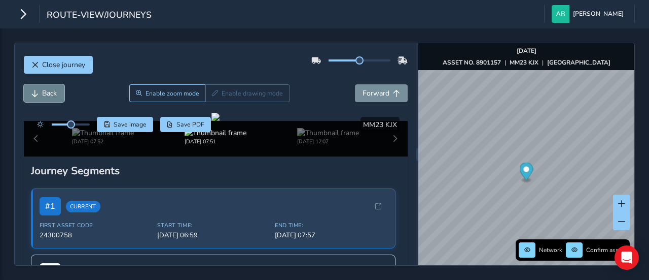
click at [49, 92] on span "Back" at bounding box center [49, 93] width 15 height 10
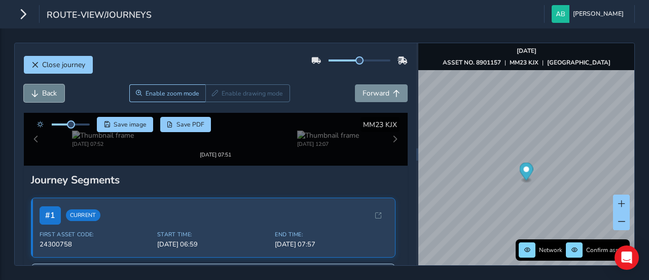
click at [49, 92] on span "Back" at bounding box center [49, 93] width 15 height 10
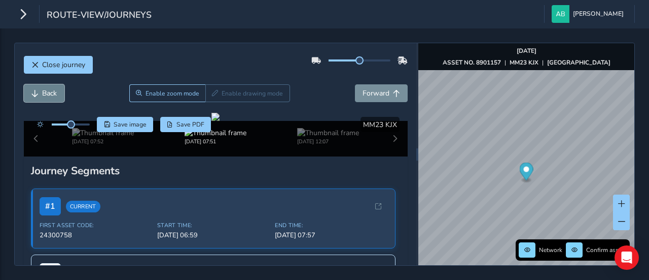
click at [49, 92] on span "Back" at bounding box center [49, 93] width 15 height 10
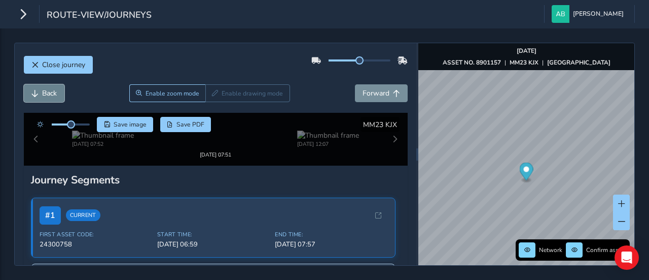
click at [49, 92] on span "Back" at bounding box center [49, 93] width 15 height 10
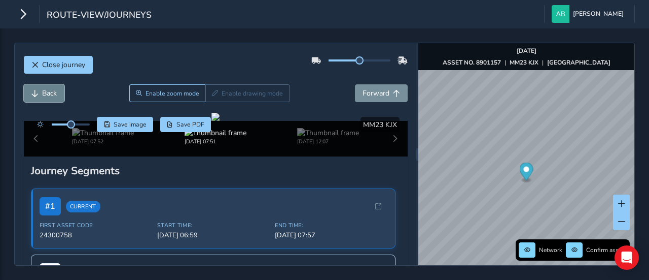
click at [49, 92] on span "Back" at bounding box center [49, 93] width 15 height 10
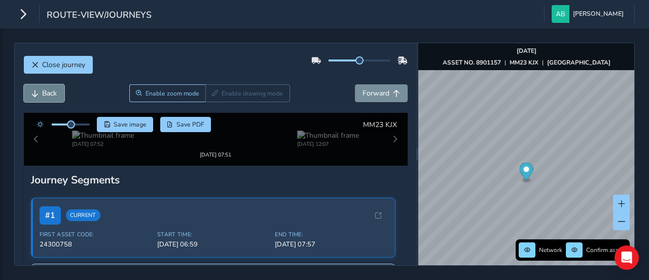
click at [49, 92] on span "Back" at bounding box center [49, 93] width 15 height 10
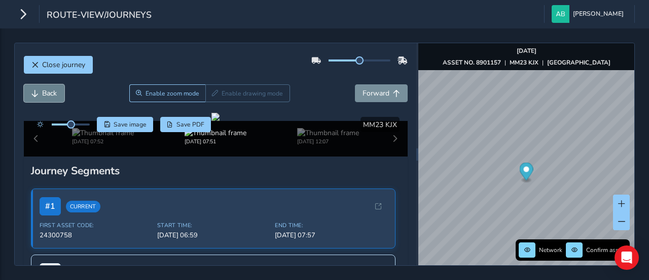
click at [49, 92] on span "Back" at bounding box center [49, 93] width 15 height 10
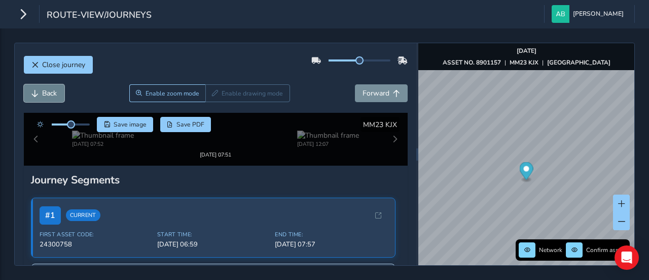
click at [49, 92] on span "Back" at bounding box center [49, 93] width 15 height 10
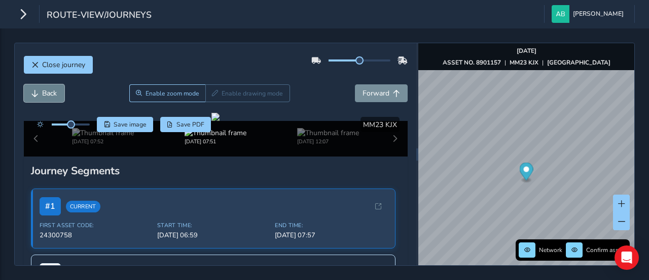
click at [49, 92] on span "Back" at bounding box center [49, 93] width 15 height 10
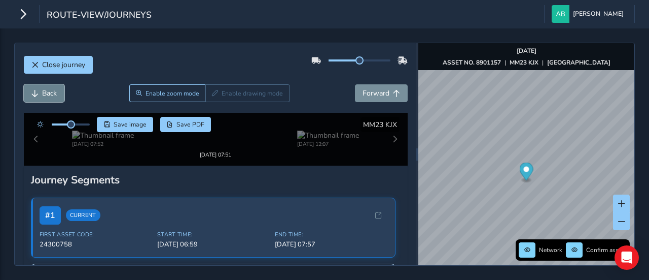
click at [49, 92] on span "Back" at bounding box center [49, 93] width 15 height 10
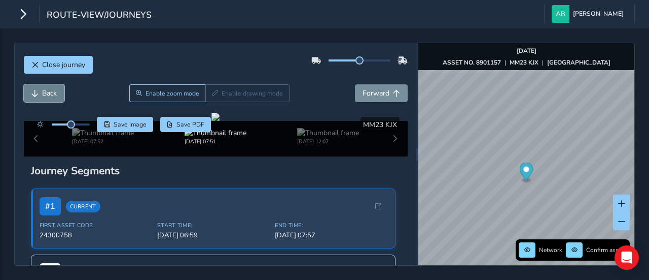
click at [49, 92] on span "Back" at bounding box center [49, 93] width 15 height 10
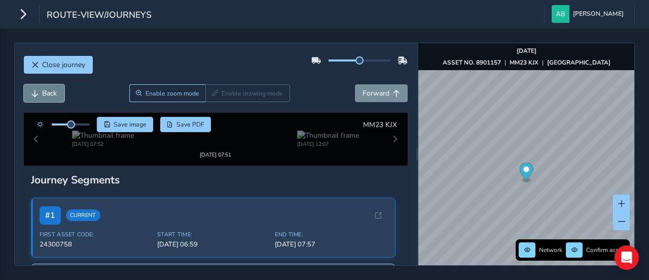
click at [49, 92] on span "Back" at bounding box center [49, 93] width 15 height 10
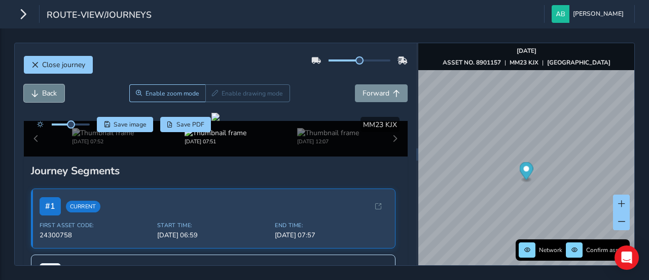
click at [49, 95] on span "Back" at bounding box center [49, 93] width 15 height 10
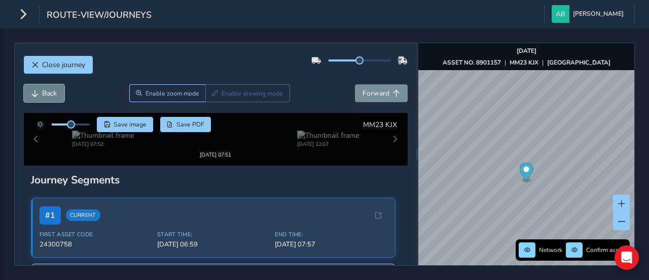
click at [49, 95] on span "Back" at bounding box center [49, 93] width 15 height 10
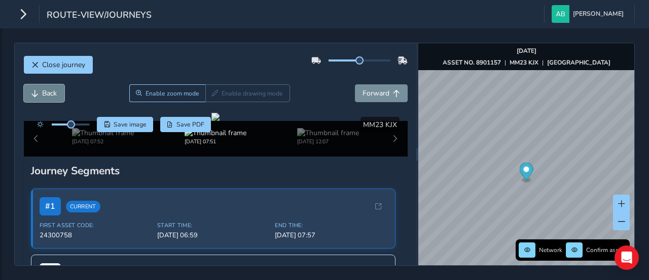
click at [49, 95] on span "Back" at bounding box center [49, 93] width 15 height 10
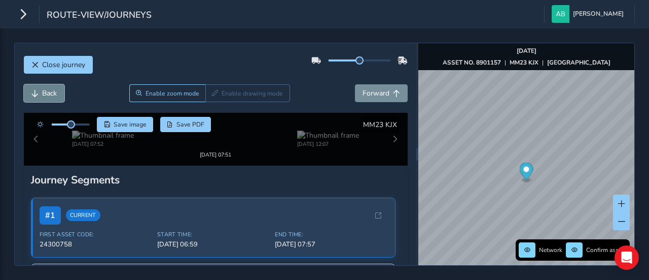
click at [49, 95] on span "Back" at bounding box center [49, 93] width 15 height 10
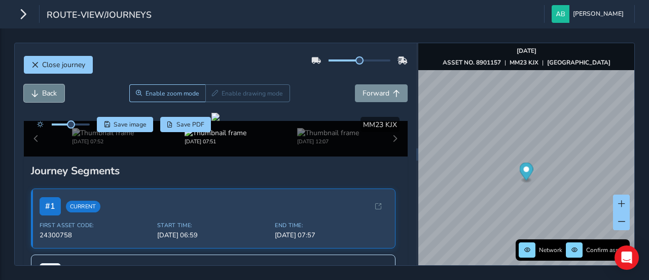
click at [49, 95] on span "Back" at bounding box center [49, 93] width 15 height 10
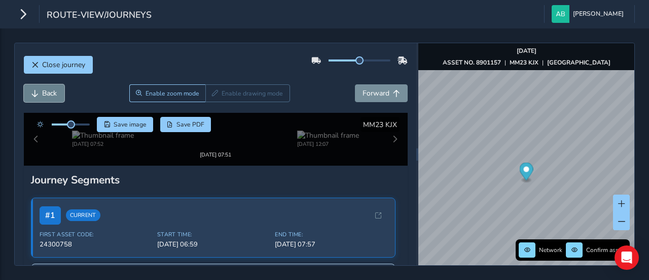
click at [49, 95] on span "Back" at bounding box center [49, 93] width 15 height 10
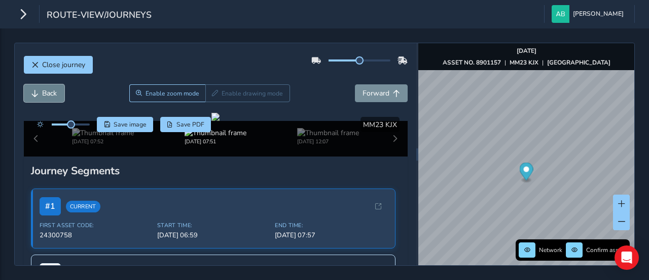
click at [49, 95] on span "Back" at bounding box center [49, 93] width 15 height 10
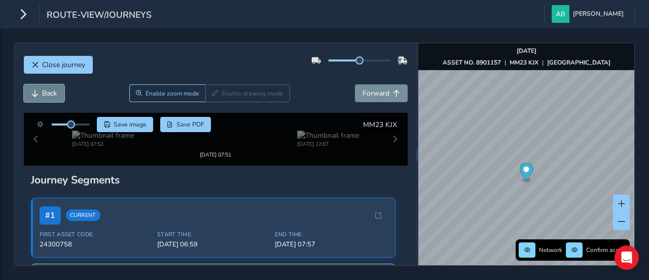
click at [49, 95] on span "Back" at bounding box center [49, 93] width 15 height 10
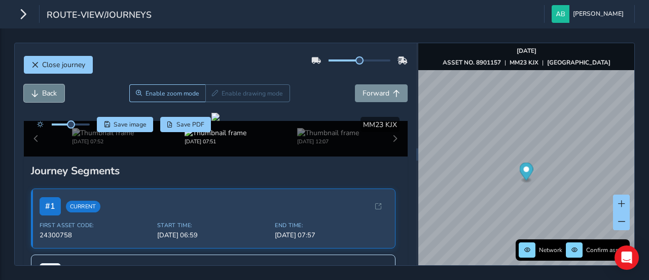
click at [49, 95] on span "Back" at bounding box center [49, 93] width 15 height 10
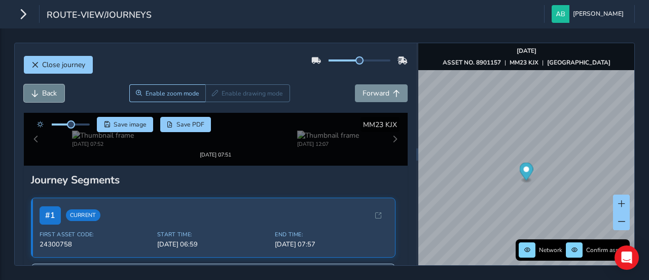
click at [49, 95] on span "Back" at bounding box center [49, 93] width 15 height 10
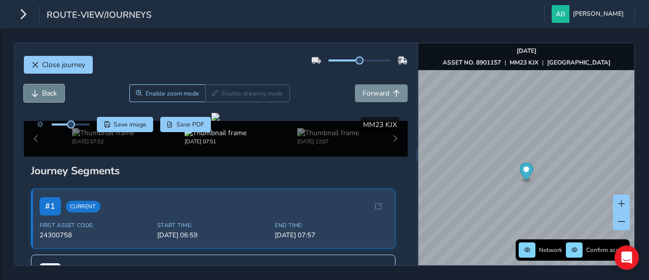
click at [49, 95] on span "Back" at bounding box center [49, 93] width 15 height 10
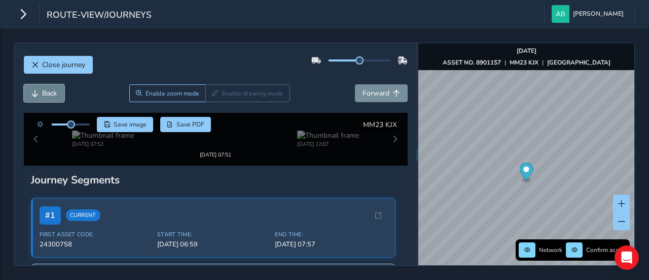
click at [50, 99] on button "Back" at bounding box center [44, 93] width 41 height 18
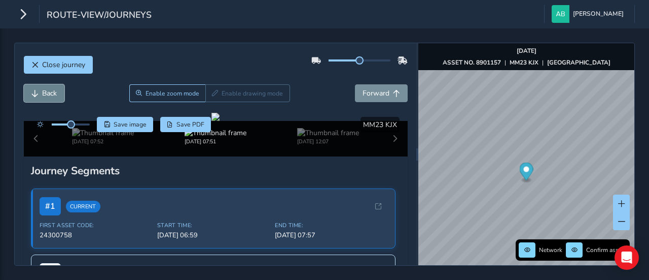
click at [50, 99] on button "Back" at bounding box center [44, 93] width 41 height 18
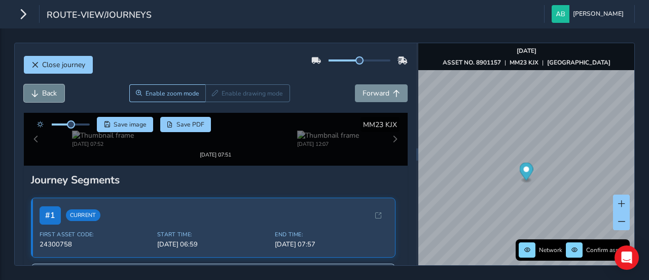
click at [50, 99] on button "Back" at bounding box center [44, 93] width 41 height 18
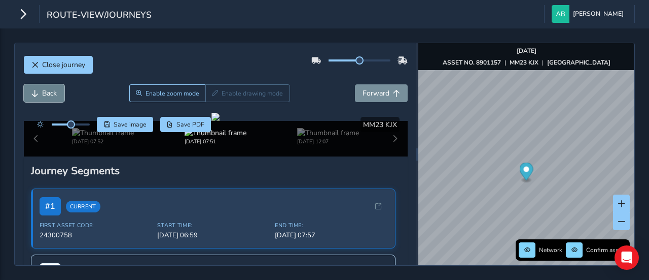
click at [50, 99] on button "Back" at bounding box center [44, 93] width 41 height 18
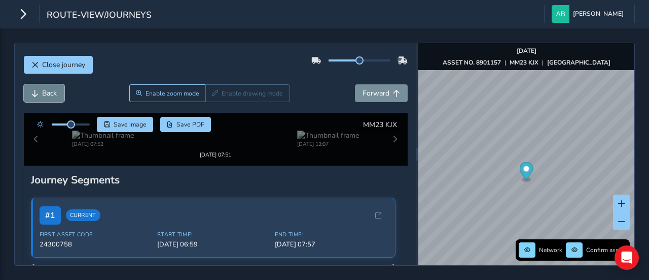
click at [50, 99] on button "Back" at bounding box center [44, 93] width 41 height 18
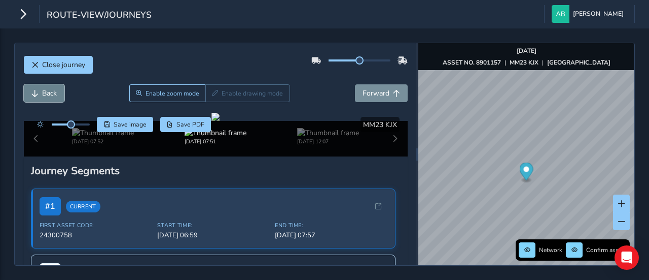
click at [50, 99] on button "Back" at bounding box center [44, 93] width 41 height 18
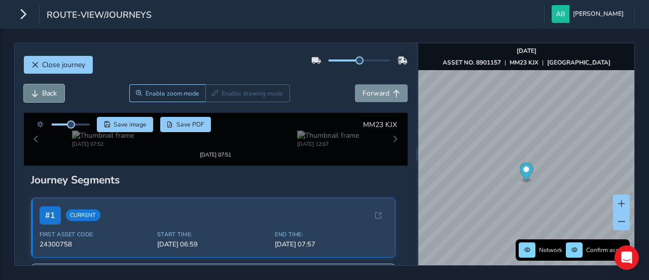
click at [50, 99] on button "Back" at bounding box center [44, 93] width 41 height 18
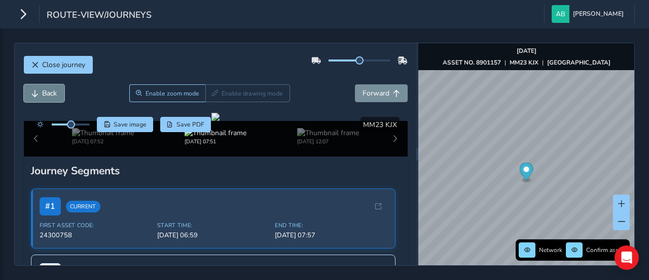
click at [50, 99] on button "Back" at bounding box center [44, 93] width 41 height 18
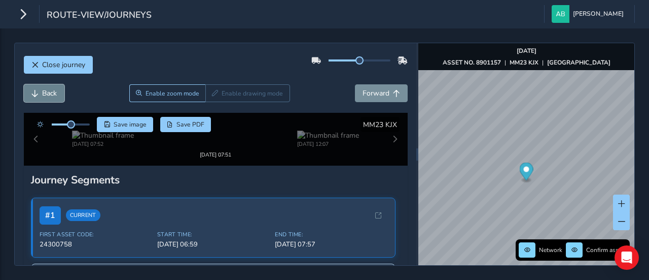
click at [50, 99] on button "Back" at bounding box center [44, 93] width 41 height 18
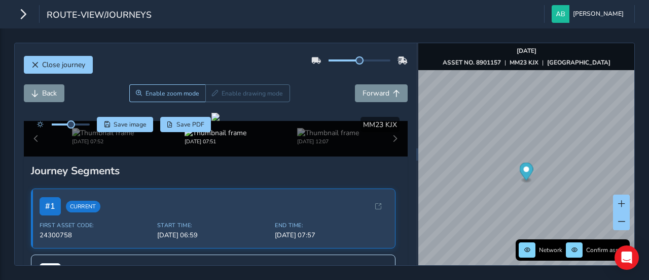
click at [55, 106] on div "Back Enable zoom mode Enable drawing mode Forward" at bounding box center [216, 98] width 384 height 28
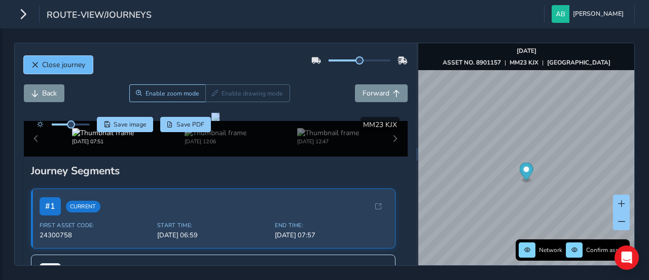
click at [69, 63] on span "Close journey" at bounding box center [63, 65] width 43 height 10
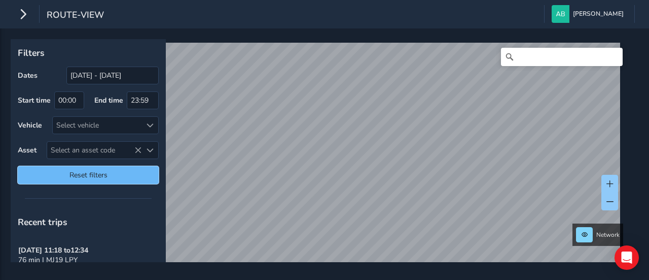
click at [113, 177] on button "Reset filters" at bounding box center [88, 175] width 141 height 18
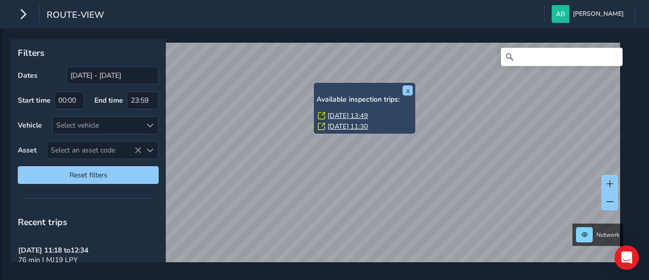
click at [330, 117] on link "[DATE] 13:49" at bounding box center [348, 115] width 41 height 9
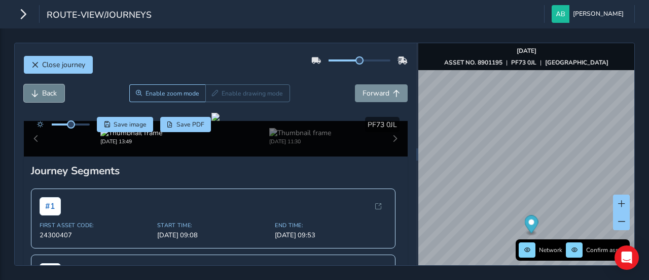
click at [50, 90] on span "Back" at bounding box center [49, 93] width 15 height 10
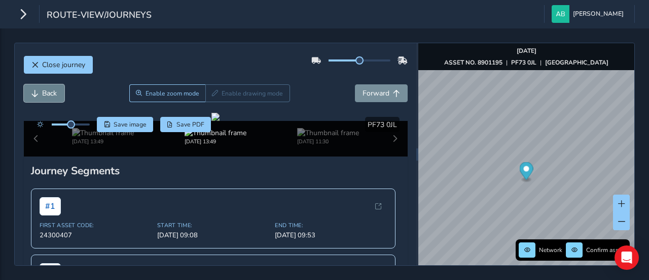
click at [50, 90] on span "Back" at bounding box center [49, 93] width 15 height 10
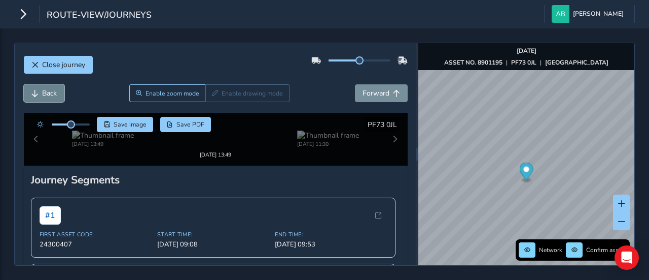
click at [50, 90] on span "Back" at bounding box center [49, 93] width 15 height 10
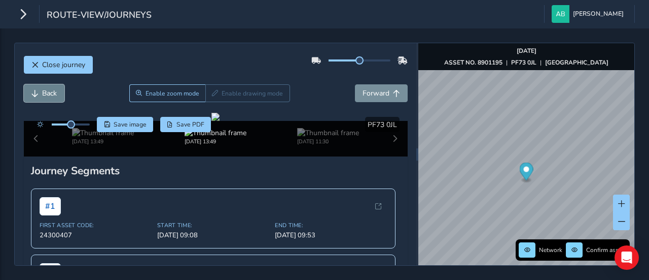
click at [50, 90] on span "Back" at bounding box center [49, 93] width 15 height 10
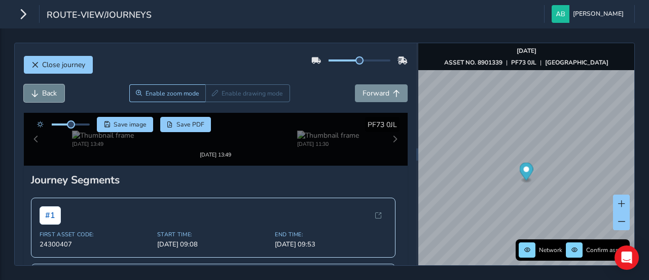
click at [50, 90] on span "Back" at bounding box center [49, 93] width 15 height 10
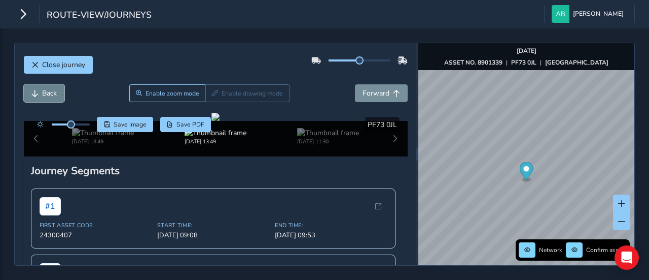
click at [50, 90] on span "Back" at bounding box center [49, 93] width 15 height 10
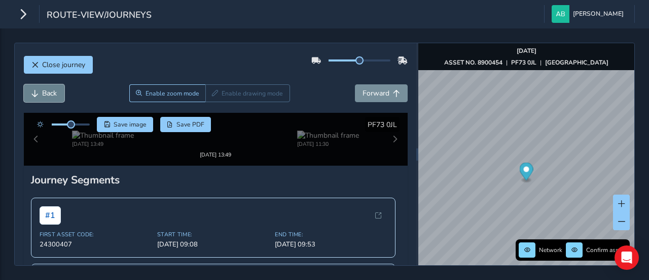
click at [50, 90] on span "Back" at bounding box center [49, 93] width 15 height 10
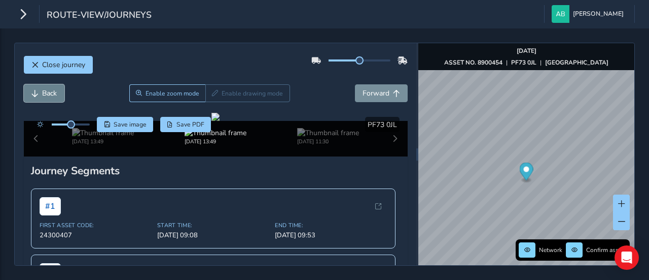
click at [50, 90] on span "Back" at bounding box center [49, 93] width 15 height 10
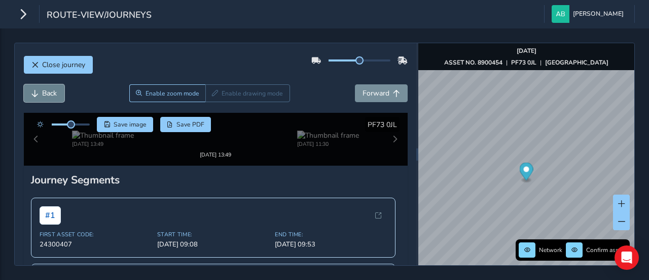
click at [50, 90] on span "Back" at bounding box center [49, 93] width 15 height 10
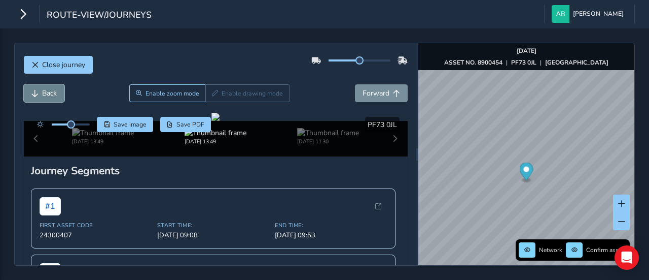
click at [50, 90] on span "Back" at bounding box center [49, 93] width 15 height 10
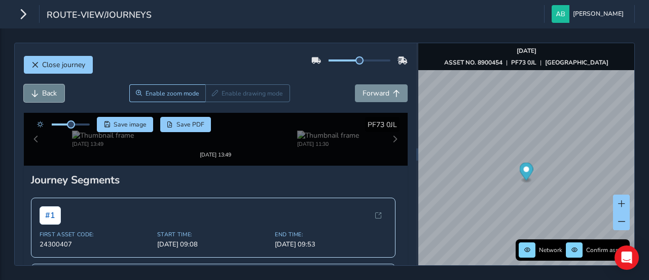
click at [50, 90] on span "Back" at bounding box center [49, 93] width 15 height 10
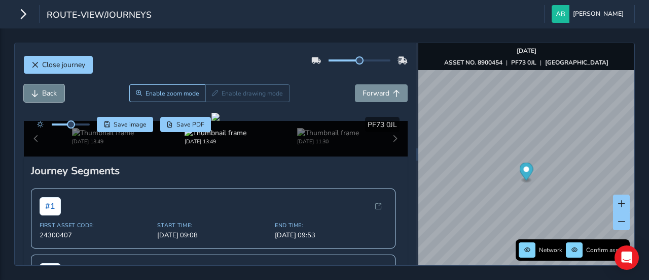
click at [50, 90] on span "Back" at bounding box center [49, 93] width 15 height 10
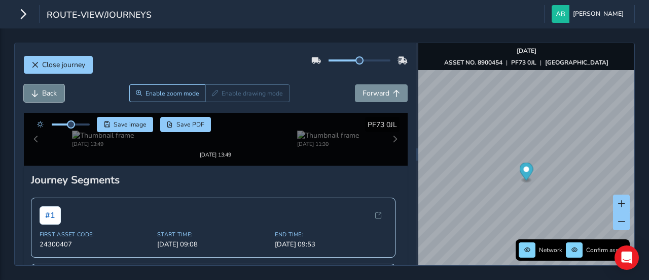
click at [50, 90] on span "Back" at bounding box center [49, 93] width 15 height 10
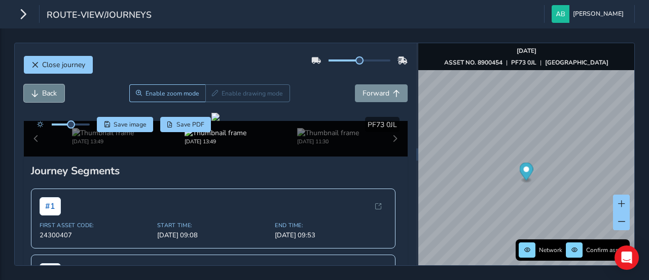
click at [50, 90] on span "Back" at bounding box center [49, 93] width 15 height 10
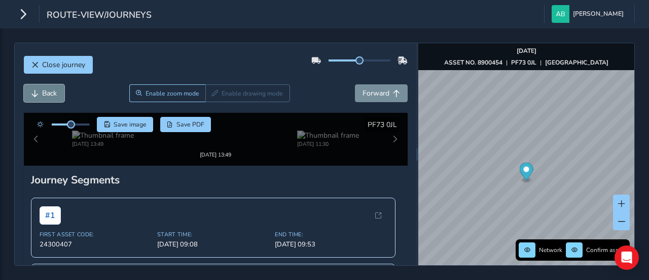
click at [50, 90] on span "Back" at bounding box center [49, 93] width 15 height 10
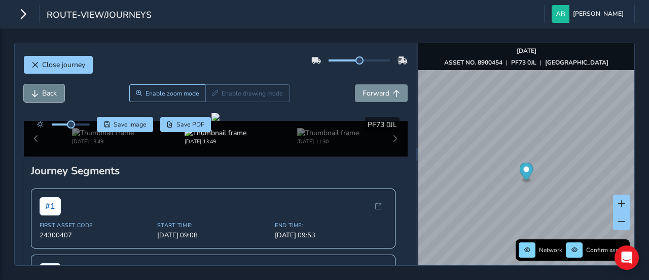
click at [50, 90] on span "Back" at bounding box center [49, 93] width 15 height 10
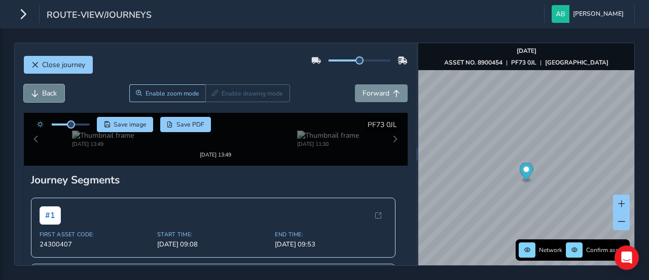
click at [50, 90] on span "Back" at bounding box center [49, 93] width 15 height 10
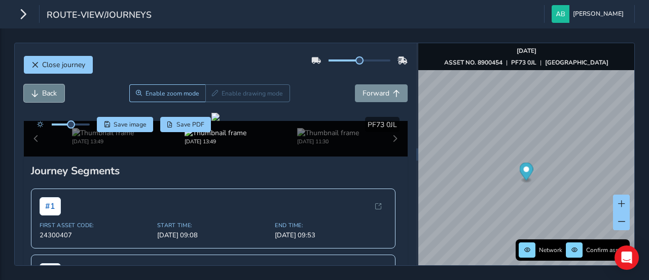
click at [50, 90] on span "Back" at bounding box center [49, 93] width 15 height 10
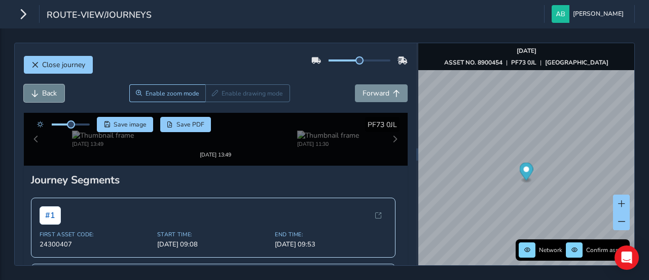
click at [50, 90] on span "Back" at bounding box center [49, 93] width 15 height 10
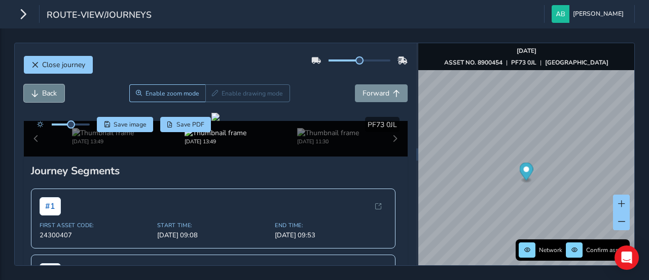
click at [50, 90] on span "Back" at bounding box center [49, 93] width 15 height 10
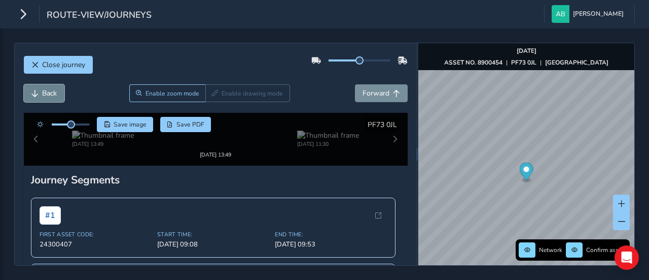
click at [50, 90] on span "Back" at bounding box center [49, 93] width 15 height 10
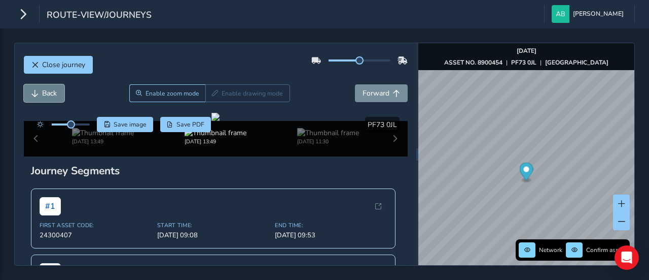
click at [50, 90] on span "Back" at bounding box center [49, 93] width 15 height 10
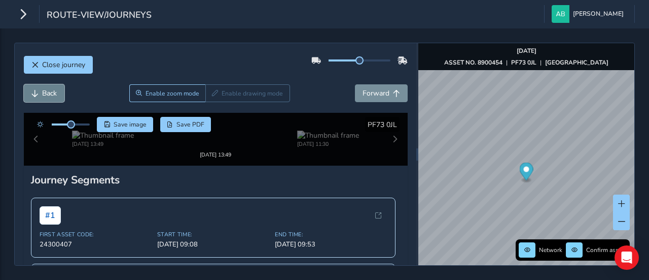
click at [50, 90] on span "Back" at bounding box center [49, 93] width 15 height 10
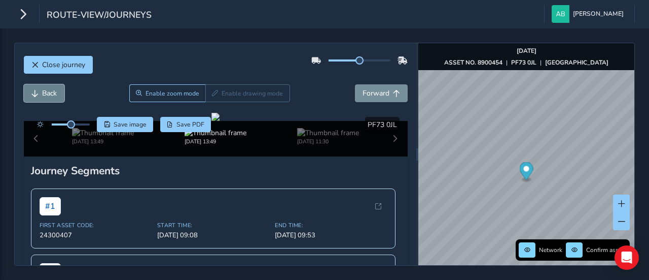
click at [50, 90] on span "Back" at bounding box center [49, 93] width 15 height 10
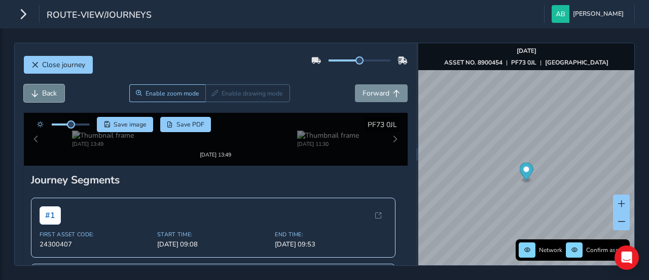
click at [50, 90] on span "Back" at bounding box center [49, 93] width 15 height 10
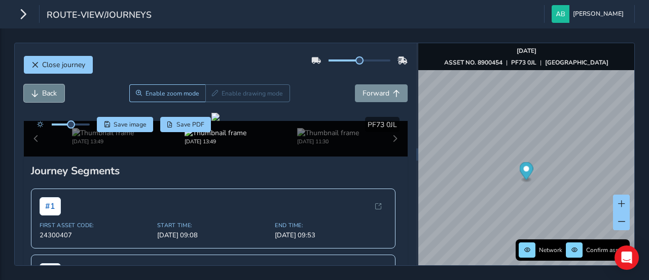
click at [50, 90] on span "Back" at bounding box center [49, 93] width 15 height 10
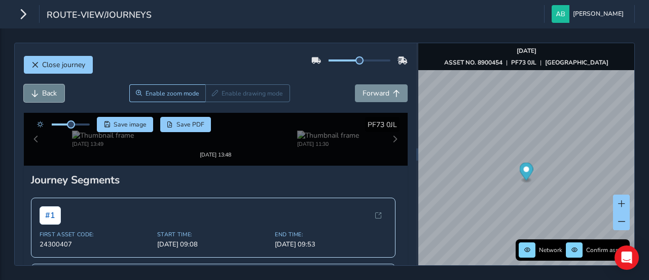
click at [50, 90] on span "Back" at bounding box center [49, 93] width 15 height 10
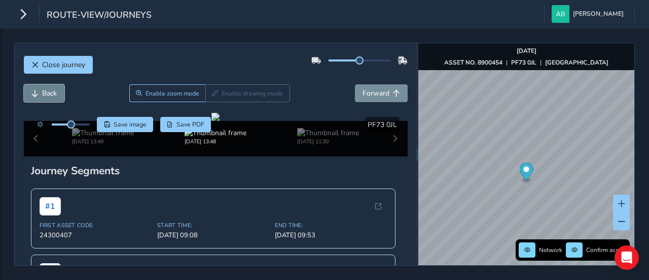
click at [50, 90] on span "Back" at bounding box center [49, 93] width 15 height 10
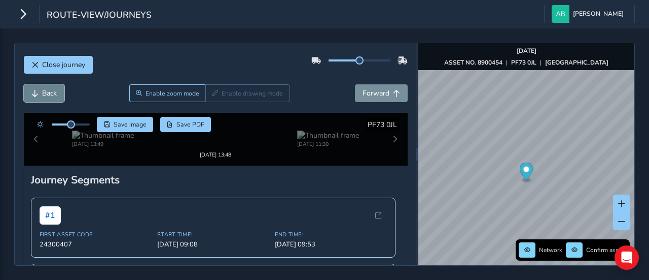
click at [50, 90] on span "Back" at bounding box center [49, 93] width 15 height 10
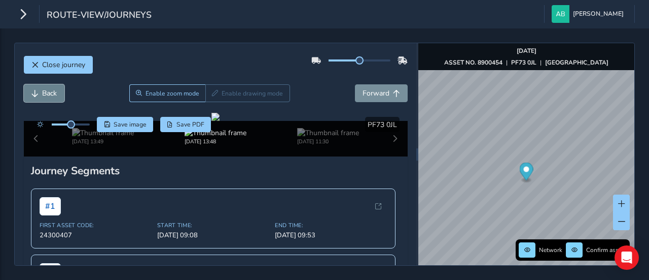
click at [50, 90] on span "Back" at bounding box center [49, 93] width 15 height 10
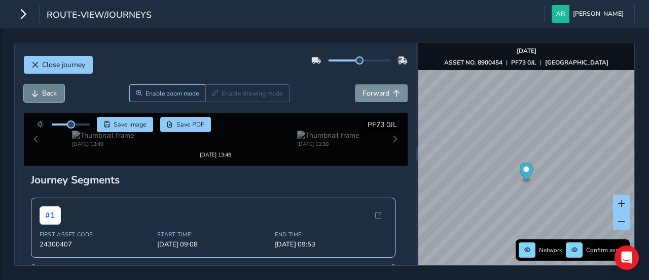
click at [50, 90] on span "Back" at bounding box center [49, 93] width 15 height 10
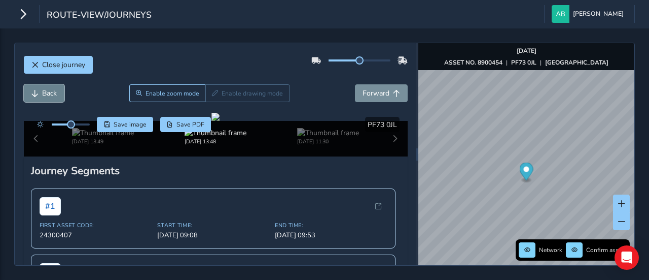
click at [50, 90] on span "Back" at bounding box center [49, 93] width 15 height 10
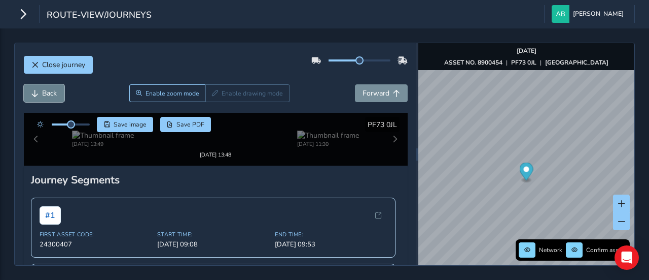
click at [50, 90] on span "Back" at bounding box center [49, 93] width 15 height 10
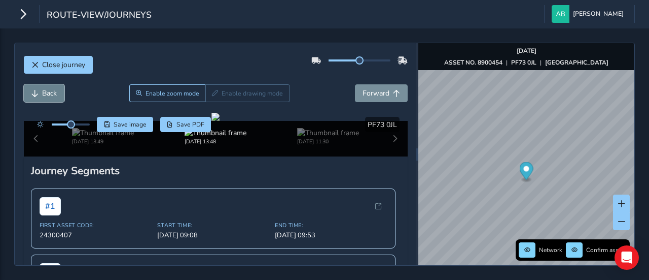
click at [50, 90] on span "Back" at bounding box center [49, 93] width 15 height 10
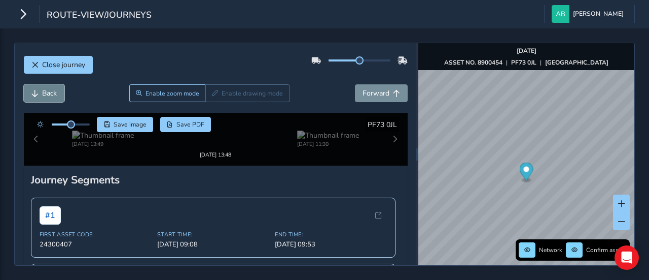
click at [50, 90] on span "Back" at bounding box center [49, 93] width 15 height 10
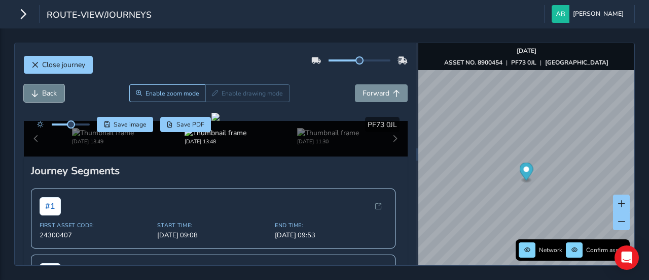
click at [50, 90] on span "Back" at bounding box center [49, 93] width 15 height 10
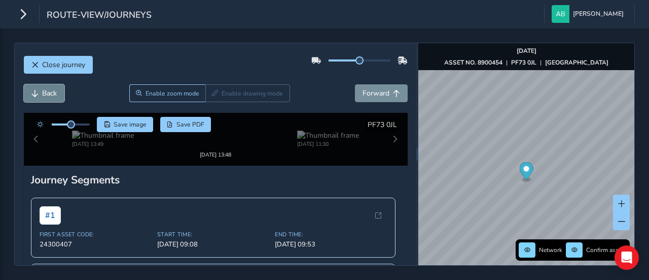
click at [50, 90] on span "Back" at bounding box center [49, 93] width 15 height 10
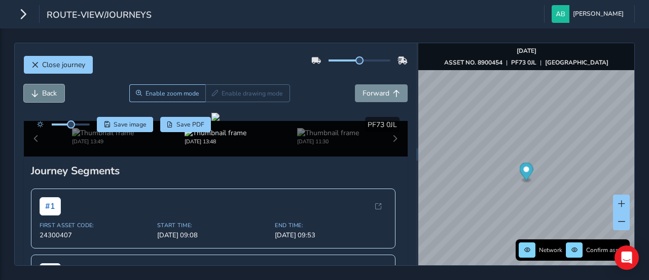
click at [50, 90] on span "Back" at bounding box center [49, 93] width 15 height 10
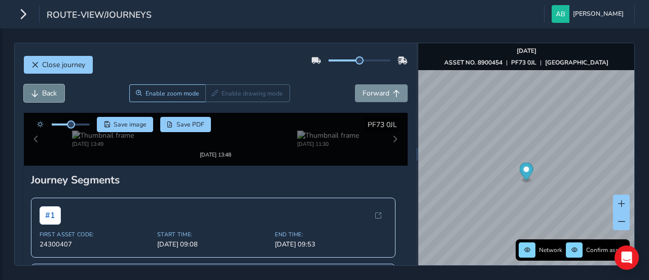
click at [50, 90] on span "Back" at bounding box center [49, 93] width 15 height 10
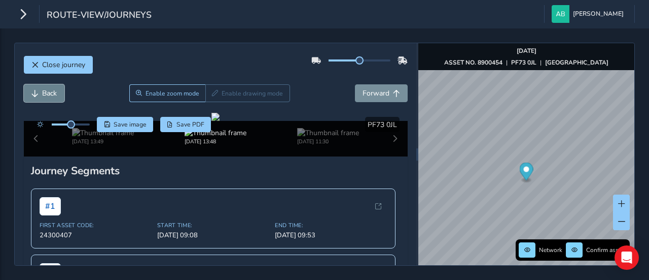
click at [50, 90] on span "Back" at bounding box center [49, 93] width 15 height 10
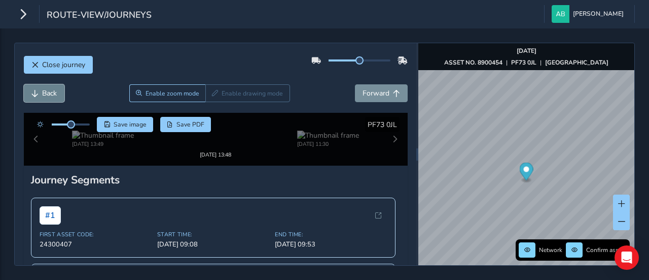
click at [50, 90] on span "Back" at bounding box center [49, 93] width 15 height 10
click at [50, 91] on span "Back" at bounding box center [49, 93] width 15 height 10
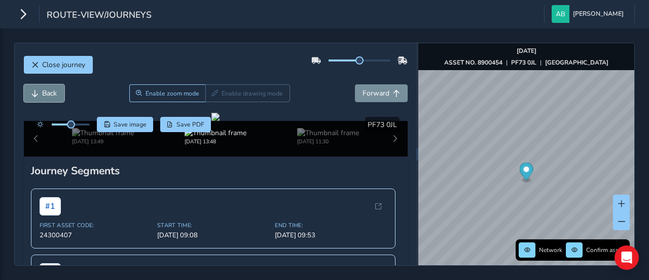
click at [50, 91] on span "Back" at bounding box center [49, 93] width 15 height 10
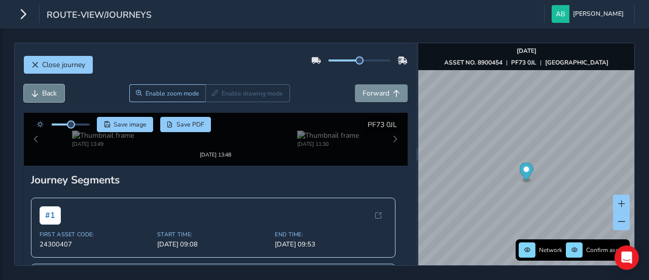
click at [50, 91] on span "Back" at bounding box center [49, 93] width 15 height 10
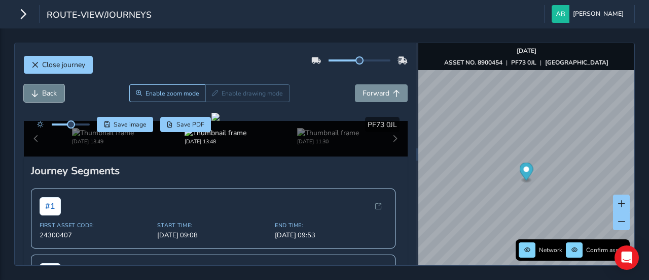
click at [49, 91] on span "Back" at bounding box center [49, 93] width 15 height 10
click at [47, 94] on span "Back" at bounding box center [49, 93] width 15 height 10
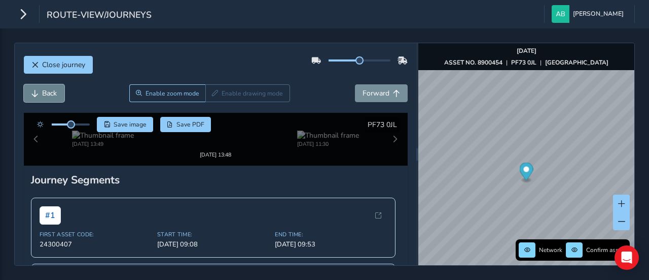
click at [47, 94] on span "Back" at bounding box center [49, 93] width 15 height 10
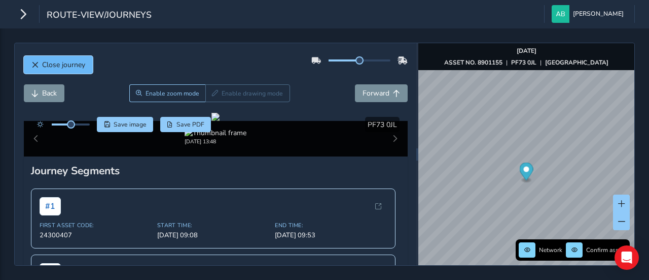
click at [65, 60] on span "Close journey" at bounding box center [63, 65] width 43 height 10
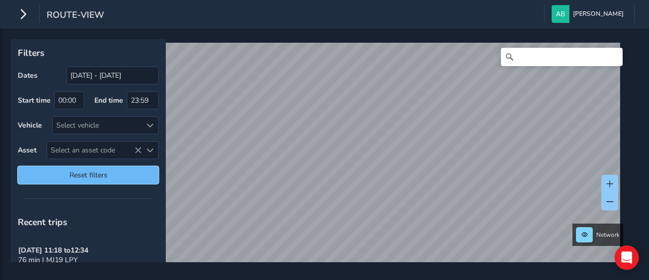
click at [116, 170] on span "Reset filters" at bounding box center [88, 175] width 126 height 10
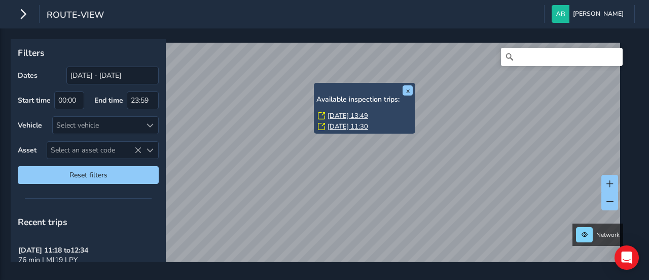
click at [345, 114] on link "[DATE] 13:49" at bounding box center [348, 115] width 41 height 9
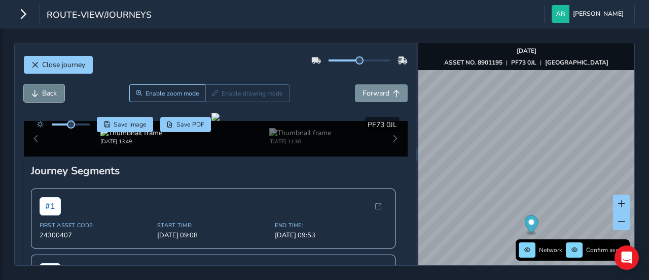
click at [49, 95] on span "Back" at bounding box center [49, 93] width 15 height 10
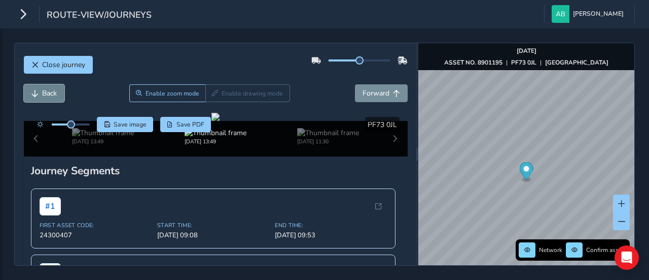
click at [49, 95] on span "Back" at bounding box center [49, 93] width 15 height 10
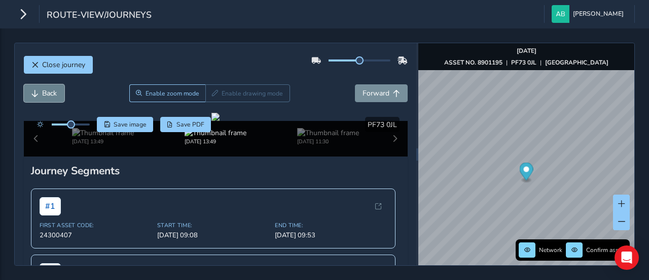
click at [49, 95] on span "Back" at bounding box center [49, 93] width 15 height 10
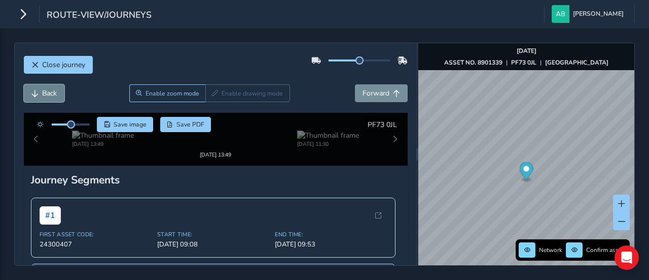
click at [49, 95] on span "Back" at bounding box center [49, 93] width 15 height 10
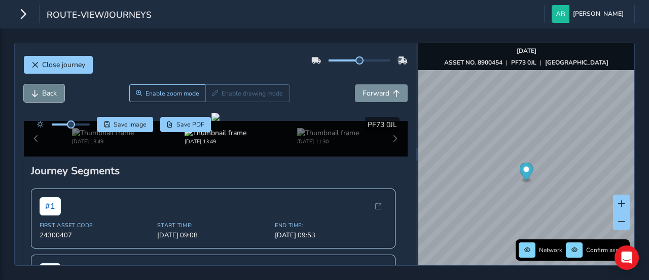
click at [49, 95] on span "Back" at bounding box center [49, 93] width 15 height 10
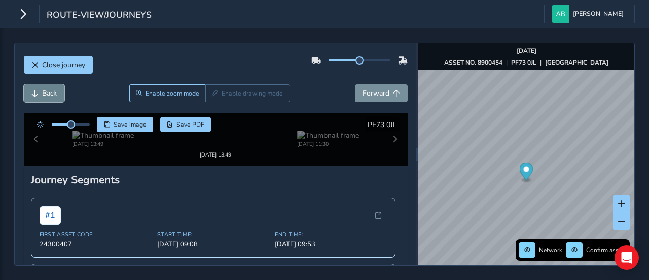
click at [49, 95] on span "Back" at bounding box center [49, 93] width 15 height 10
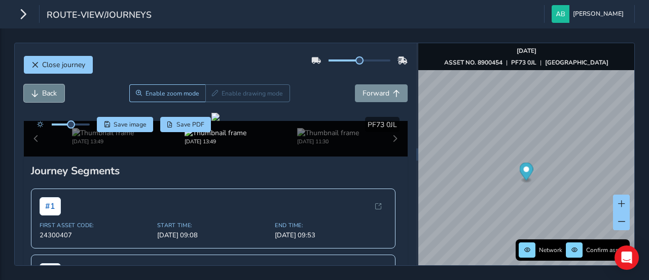
click at [49, 95] on span "Back" at bounding box center [49, 93] width 15 height 10
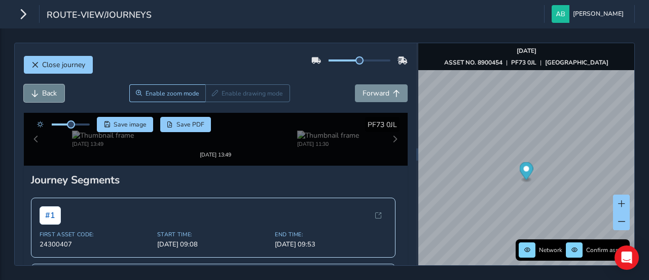
click at [49, 95] on span "Back" at bounding box center [49, 93] width 15 height 10
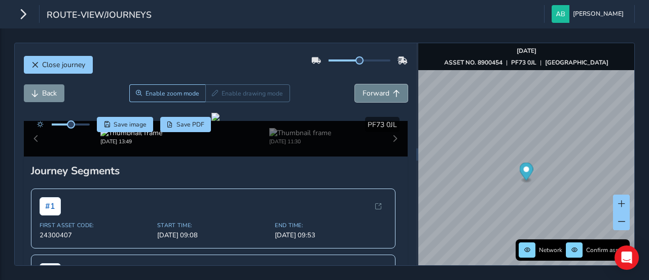
click at [371, 93] on span "Forward" at bounding box center [376, 93] width 27 height 10
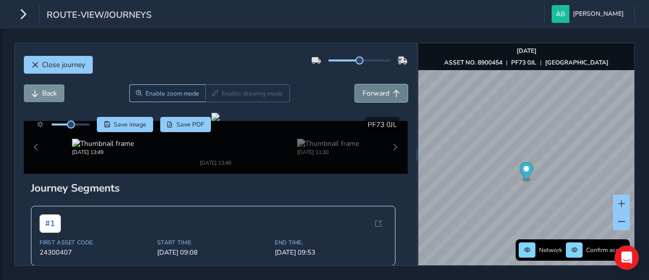
click at [371, 93] on span "Forward" at bounding box center [376, 93] width 27 height 10
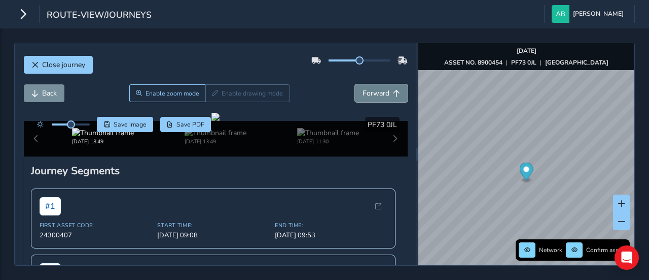
click at [371, 93] on span "Forward" at bounding box center [376, 93] width 27 height 10
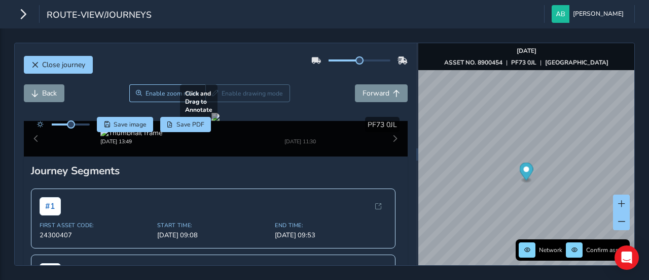
drag, startPoint x: 241, startPoint y: 171, endPoint x: 316, endPoint y: 163, distance: 75.0
click at [220, 121] on div at bounding box center [216, 117] width 8 height 8
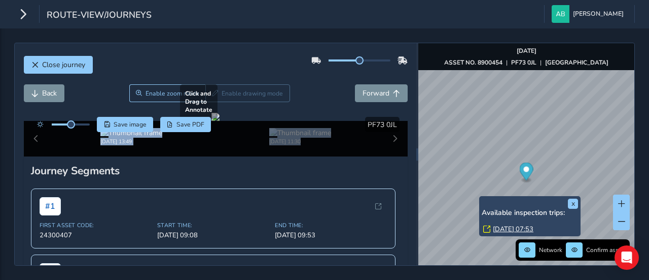
drag, startPoint x: 71, startPoint y: 127, endPoint x: 85, endPoint y: 131, distance: 14.8
click at [85, 131] on div "Click and Drag to Annotate [DATE] 13:49 [DATE] 11:30 Save image Save PDF Hide d…" at bounding box center [216, 135] width 384 height 44
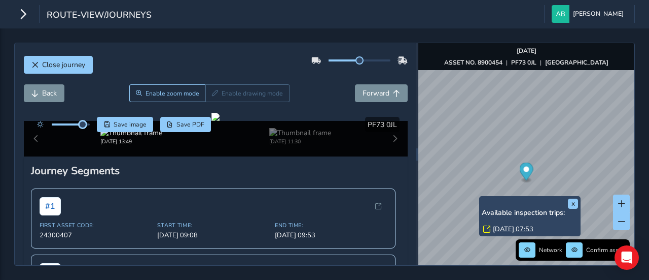
drag, startPoint x: 69, startPoint y: 124, endPoint x: 83, endPoint y: 127, distance: 13.5
click at [83, 127] on div at bounding box center [61, 124] width 58 height 15
click at [43, 92] on span "Back" at bounding box center [49, 93] width 15 height 10
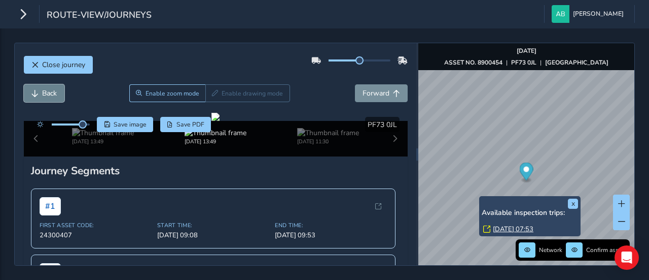
click at [43, 92] on span "Back" at bounding box center [49, 93] width 15 height 10
click at [44, 88] on span "Back" at bounding box center [49, 93] width 15 height 10
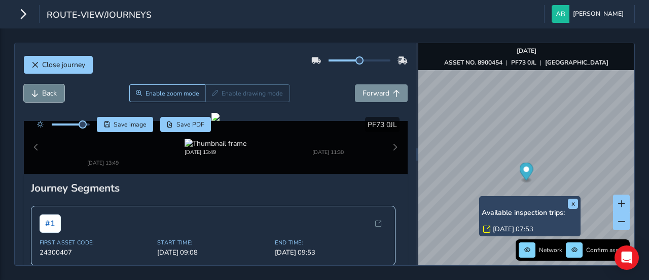
click at [44, 88] on span "Back" at bounding box center [49, 93] width 15 height 10
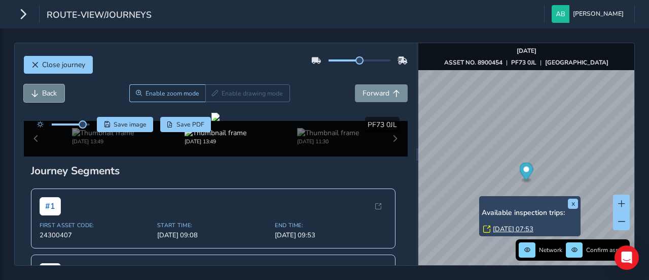
click at [44, 88] on span "Back" at bounding box center [49, 93] width 15 height 10
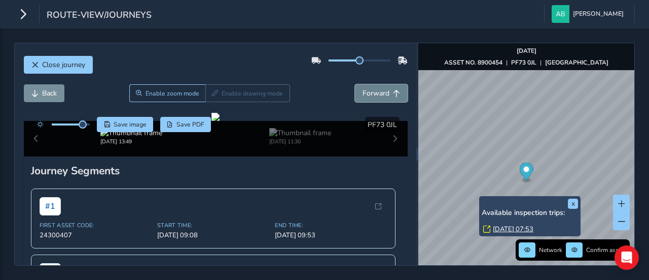
click at [381, 90] on span "Forward" at bounding box center [376, 93] width 27 height 10
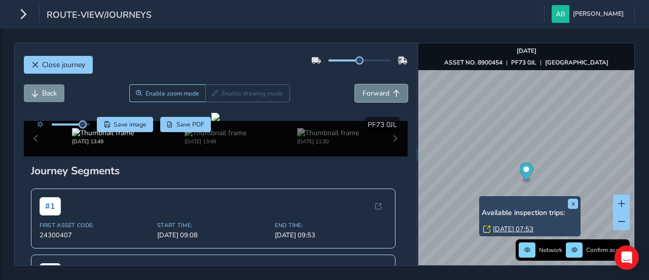
click at [381, 90] on span "Forward" at bounding box center [376, 93] width 27 height 10
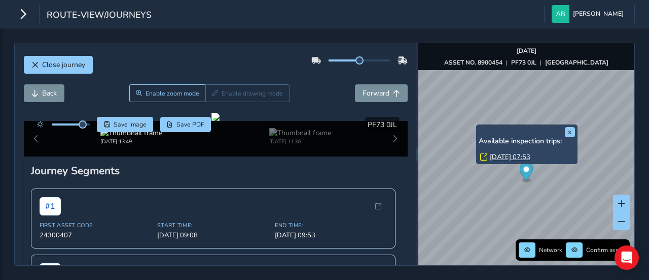
click at [531, 159] on link "[DATE] 07:53" at bounding box center [510, 156] width 41 height 9
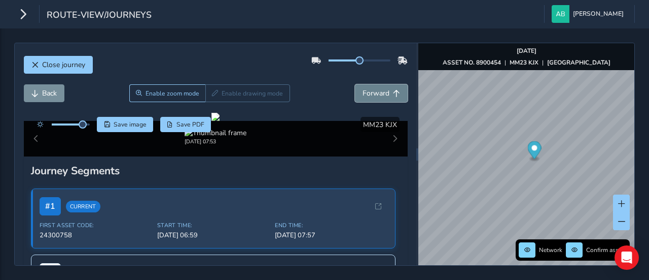
click at [377, 95] on span "Forward" at bounding box center [376, 93] width 27 height 10
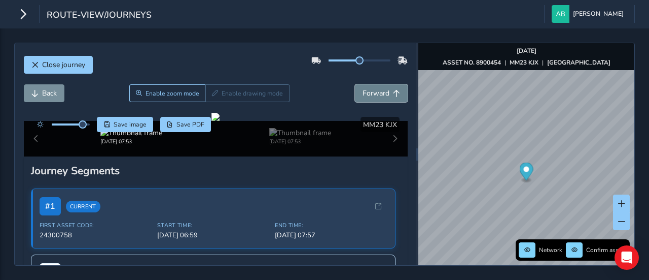
click at [377, 95] on span "Forward" at bounding box center [376, 93] width 27 height 10
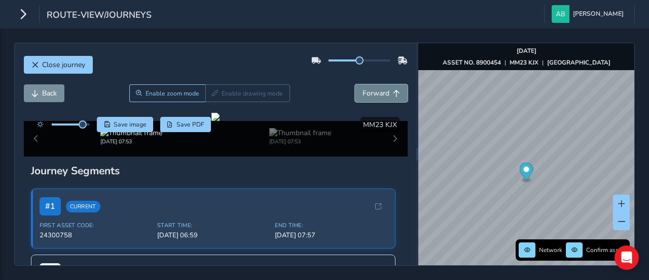
click at [377, 95] on span "Forward" at bounding box center [376, 93] width 27 height 10
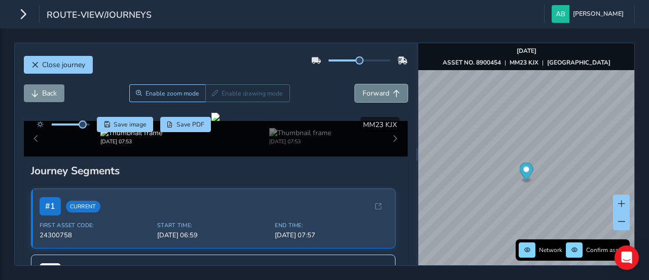
click at [377, 95] on span "Forward" at bounding box center [376, 93] width 27 height 10
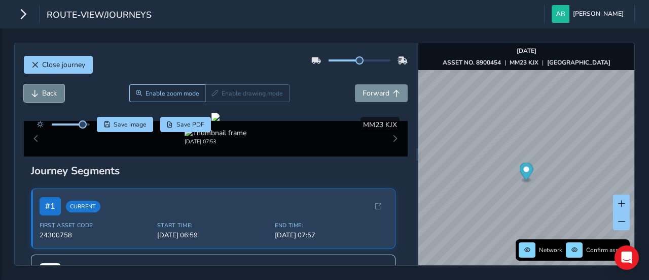
click at [60, 95] on button "Back" at bounding box center [44, 93] width 41 height 18
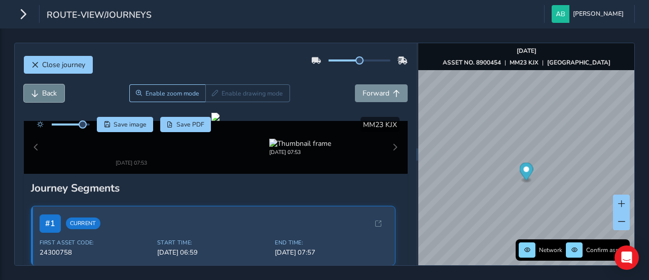
click at [60, 95] on button "Back" at bounding box center [44, 93] width 41 height 18
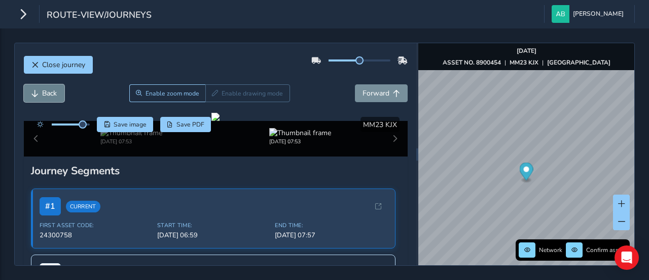
click at [60, 95] on button "Back" at bounding box center [44, 93] width 41 height 18
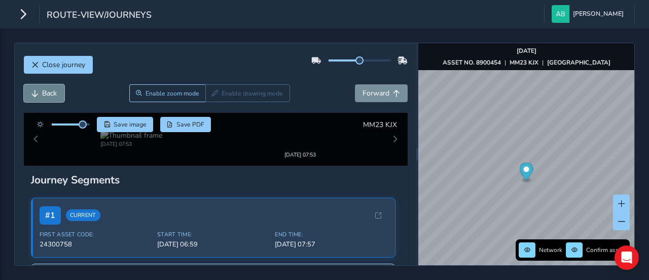
click at [60, 95] on button "Back" at bounding box center [44, 93] width 41 height 18
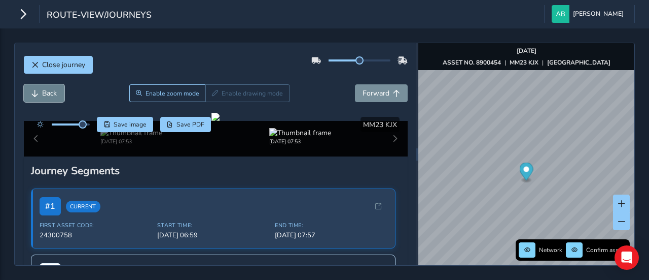
click at [60, 95] on button "Back" at bounding box center [44, 93] width 41 height 18
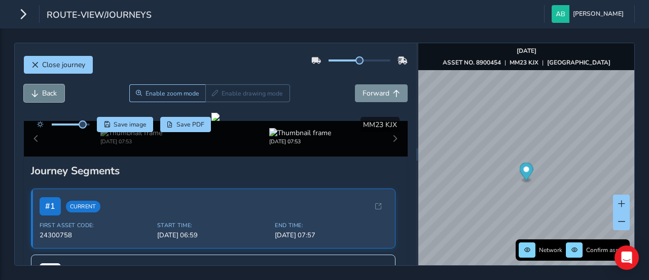
click at [60, 95] on button "Back" at bounding box center [44, 93] width 41 height 18
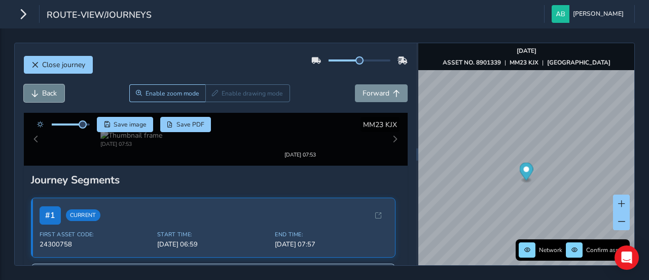
click at [60, 95] on button "Back" at bounding box center [44, 93] width 41 height 18
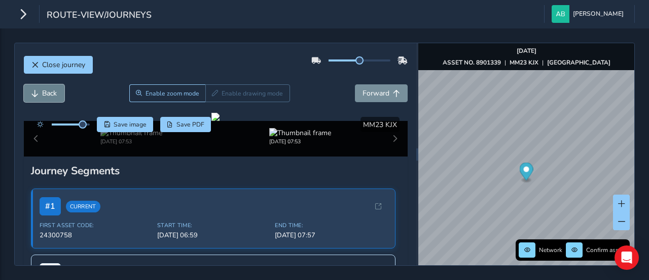
click at [60, 95] on button "Back" at bounding box center [44, 93] width 41 height 18
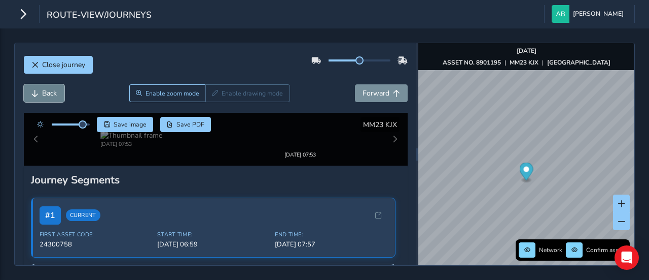
click at [60, 95] on button "Back" at bounding box center [44, 93] width 41 height 18
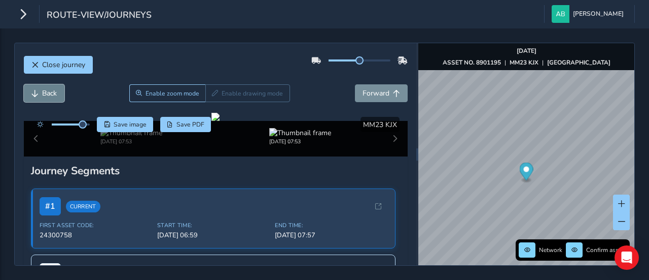
click at [60, 95] on button "Back" at bounding box center [44, 93] width 41 height 18
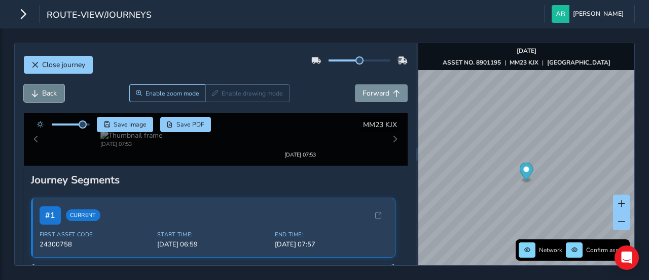
click at [62, 94] on button "Back" at bounding box center [44, 93] width 41 height 18
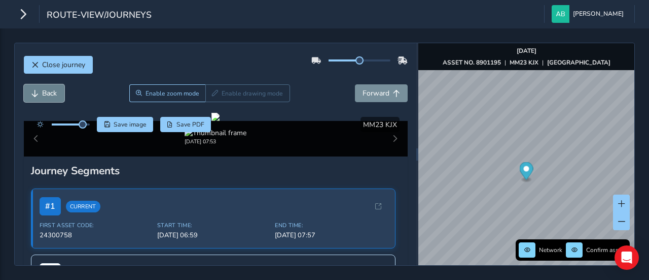
click at [62, 92] on button "Back" at bounding box center [44, 93] width 41 height 18
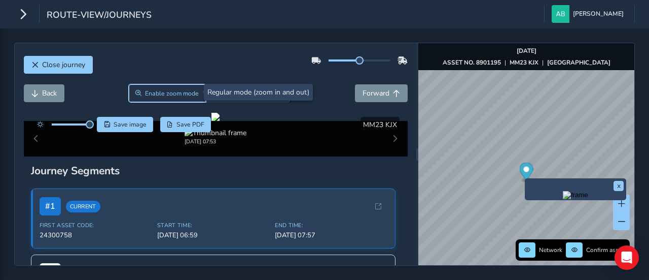
click at [162, 92] on span "Enable zoom mode" at bounding box center [172, 93] width 54 height 8
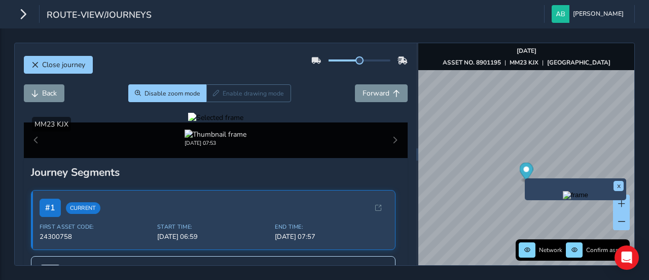
click at [244, 122] on div at bounding box center [215, 118] width 55 height 10
drag, startPoint x: 314, startPoint y: 199, endPoint x: 303, endPoint y: 213, distance: 17.5
click at [303, 213] on img at bounding box center [112, 231] width 1461 height 822
click at [42, 94] on span "Back" at bounding box center [49, 93] width 15 height 10
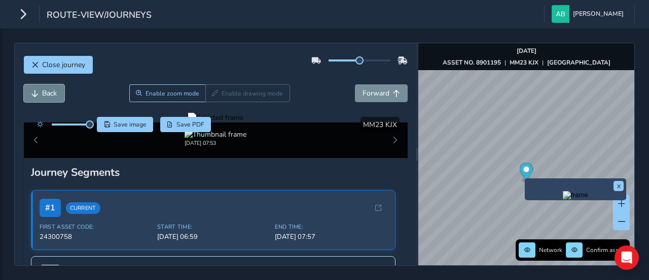
click at [42, 94] on span "Back" at bounding box center [49, 93] width 15 height 10
click at [127, 123] on span "Save image" at bounding box center [130, 124] width 33 height 8
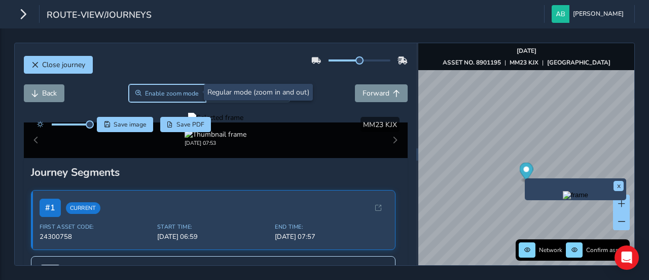
click at [175, 91] on span "Enable zoom mode" at bounding box center [172, 93] width 54 height 8
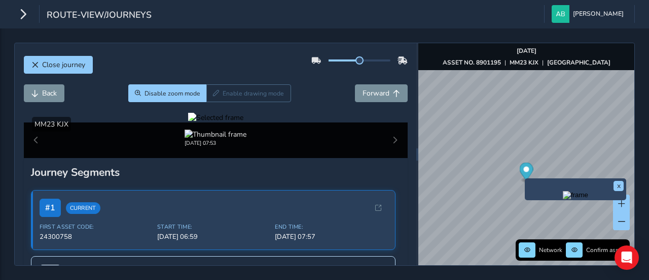
click at [244, 122] on div at bounding box center [215, 118] width 55 height 10
drag, startPoint x: 363, startPoint y: 142, endPoint x: 192, endPoint y: 51, distance: 193.3
click at [192, 51] on div "Close journey Back Disable zoom mode Enable drawing mode Forward Click and Drag…" at bounding box center [216, 154] width 402 height 222
click at [45, 93] on span "Back" at bounding box center [49, 93] width 15 height 10
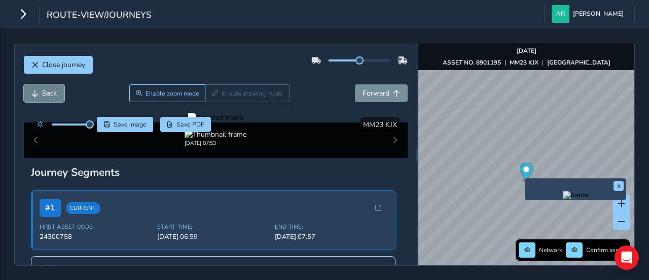
click at [45, 93] on span "Back" at bounding box center [49, 93] width 15 height 10
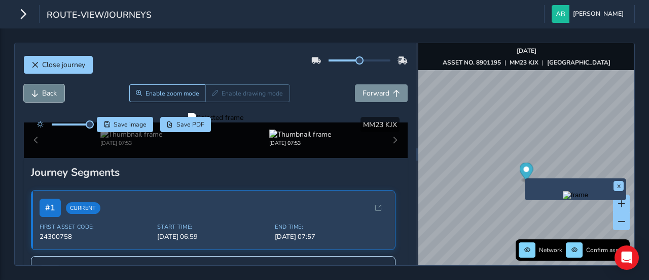
click at [45, 93] on span "Back" at bounding box center [49, 93] width 15 height 10
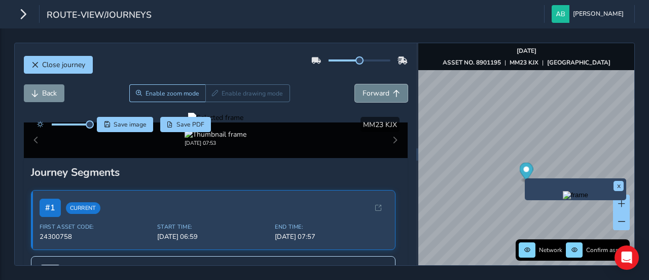
click at [393, 91] on span "Forward" at bounding box center [396, 93] width 7 height 7
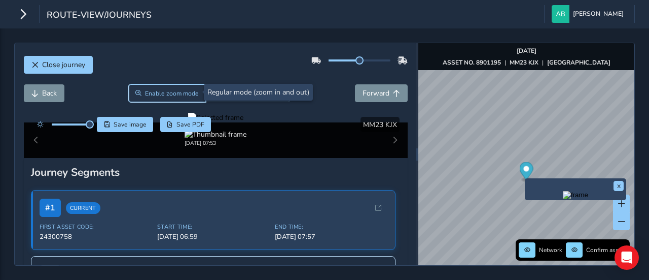
click at [164, 94] on span "Enable zoom mode" at bounding box center [172, 93] width 54 height 8
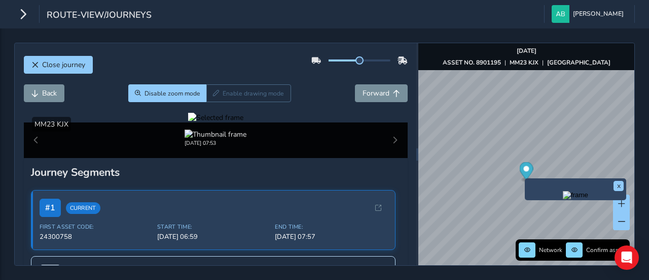
click at [244, 122] on div at bounding box center [215, 118] width 55 height 10
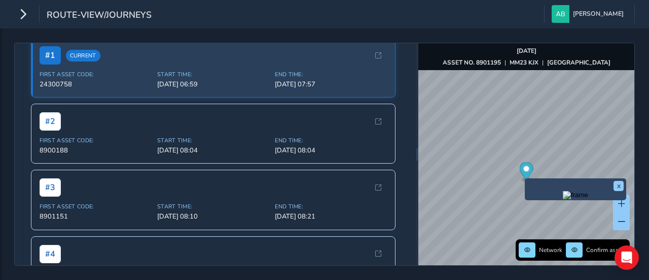
scroll to position [101, 0]
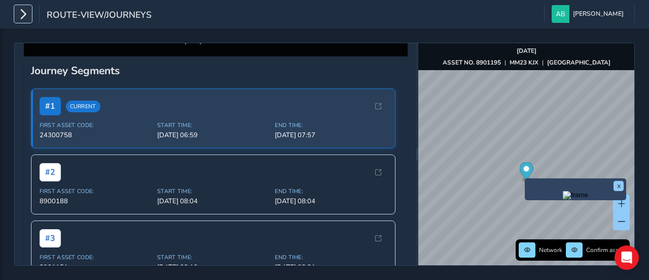
click at [22, 13] on icon "button" at bounding box center [23, 14] width 11 height 18
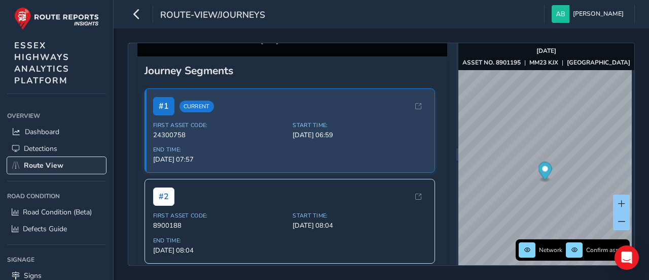
click at [58, 162] on span "Route View" at bounding box center [44, 165] width 40 height 10
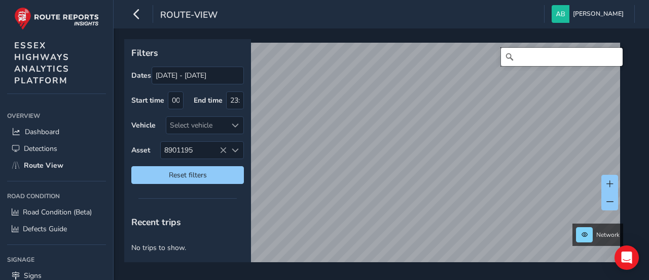
click at [534, 60] on input "Search" at bounding box center [562, 57] width 122 height 18
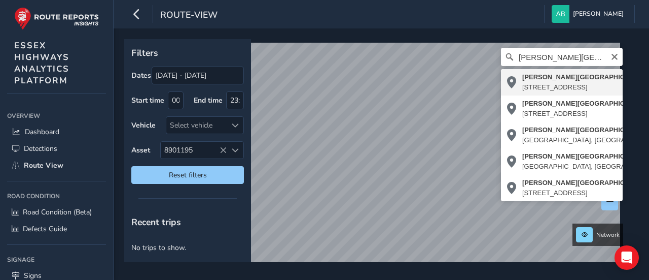
type input "[PERSON_NAME][STREET_ADDRESS]"
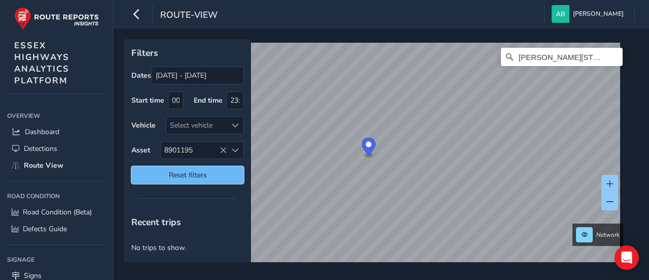
click at [198, 173] on span "Reset filters" at bounding box center [187, 175] width 97 height 10
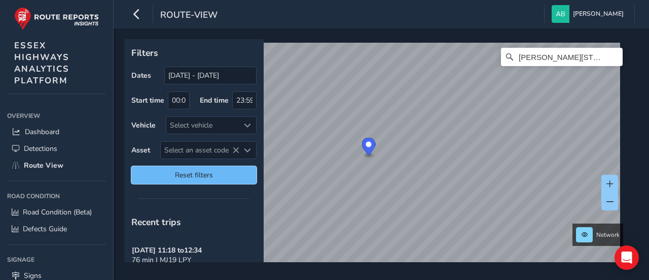
click at [198, 173] on span "Reset filters" at bounding box center [194, 175] width 110 height 10
click at [199, 173] on span "Reset filters" at bounding box center [194, 175] width 110 height 10
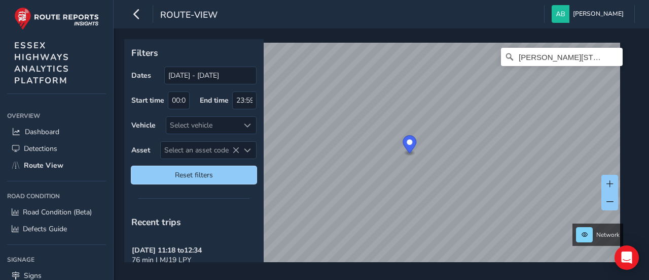
drag, startPoint x: 372, startPoint y: 152, endPoint x: 424, endPoint y: 150, distance: 51.8
click at [416, 150] on icon "Map marker" at bounding box center [410, 144] width 14 height 18
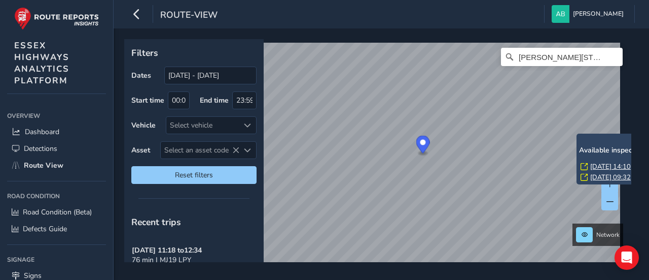
click at [595, 167] on link "[DATE] 14:10" at bounding box center [610, 166] width 41 height 9
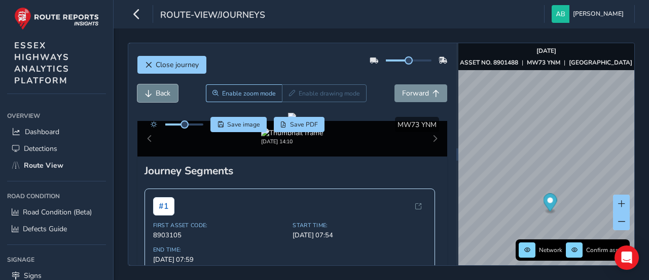
click at [159, 88] on span "Back" at bounding box center [163, 93] width 15 height 10
click at [160, 88] on span "Back" at bounding box center [163, 93] width 15 height 10
click at [160, 89] on span "Back" at bounding box center [163, 93] width 15 height 10
click at [162, 90] on span "Back" at bounding box center [163, 93] width 15 height 10
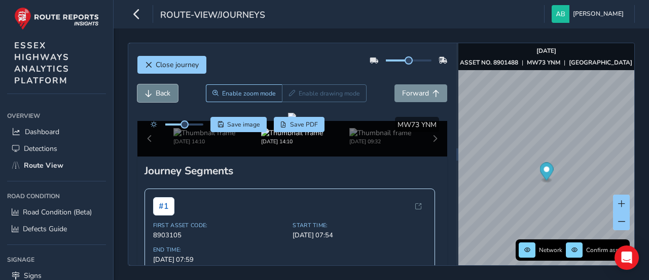
click at [162, 90] on span "Back" at bounding box center [163, 93] width 15 height 10
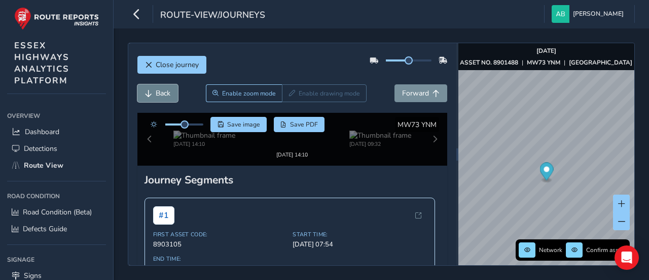
click at [162, 90] on span "Back" at bounding box center [163, 93] width 15 height 10
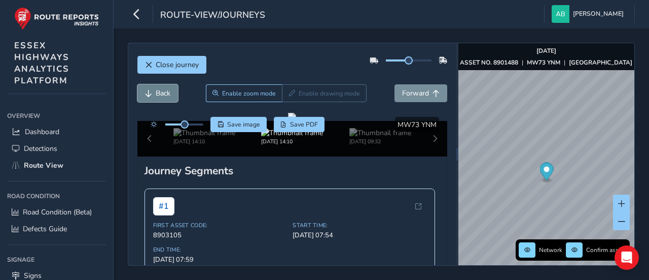
click at [162, 90] on span "Back" at bounding box center [163, 93] width 15 height 10
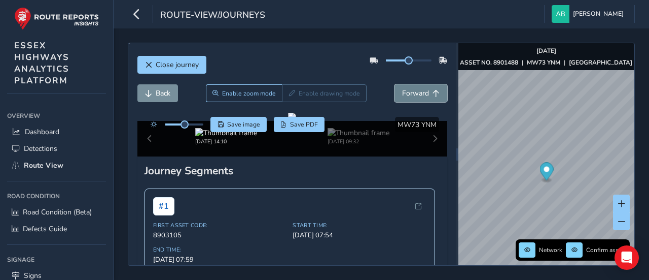
click at [410, 93] on span "Forward" at bounding box center [415, 93] width 27 height 10
click at [417, 91] on span "Forward" at bounding box center [415, 93] width 27 height 10
click at [416, 91] on span "Forward" at bounding box center [415, 93] width 27 height 10
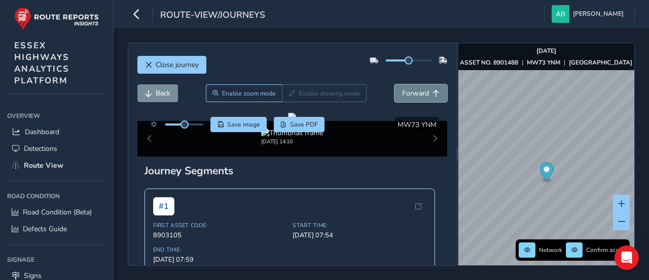
click at [416, 91] on span "Forward" at bounding box center [415, 93] width 27 height 10
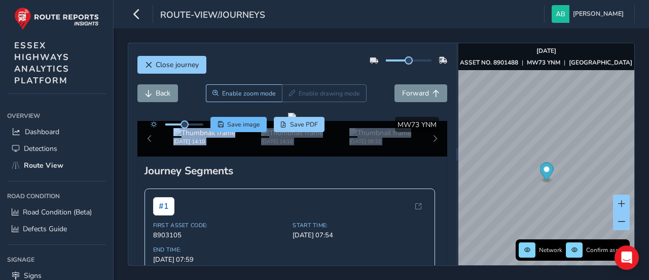
drag, startPoint x: 405, startPoint y: 146, endPoint x: 241, endPoint y: 126, distance: 165.0
click at [246, 126] on div "Click and Drag to Annotate [DATE] 14:10 [DATE] 14:10 [DATE] 09:32 Save image Sa…" at bounding box center [292, 135] width 310 height 44
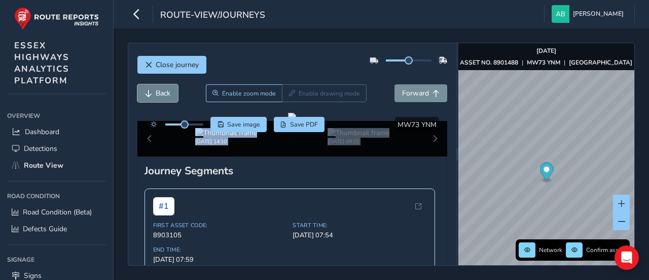
click at [156, 93] on span "Back" at bounding box center [163, 93] width 15 height 10
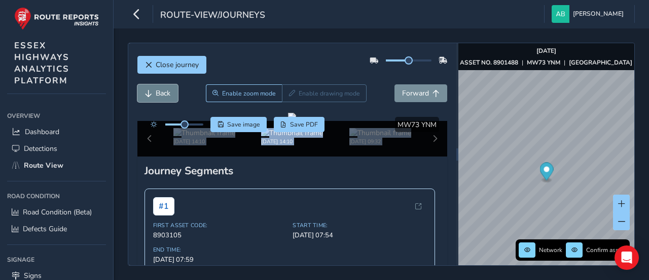
click at [156, 93] on span "Back" at bounding box center [163, 93] width 15 height 10
click at [157, 93] on span "Back" at bounding box center [163, 93] width 15 height 10
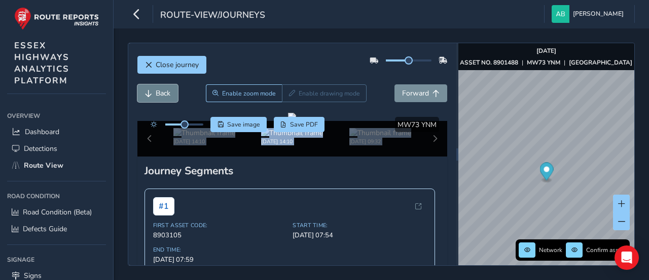
click at [157, 93] on span "Back" at bounding box center [163, 93] width 15 height 10
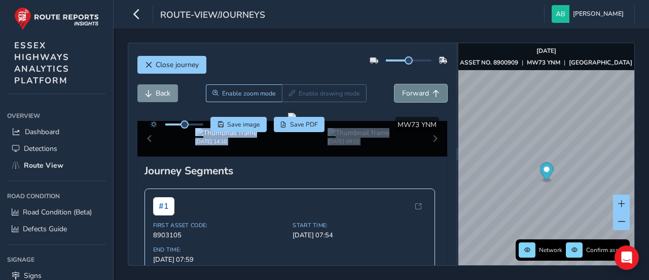
click at [411, 93] on span "Forward" at bounding box center [415, 93] width 27 height 10
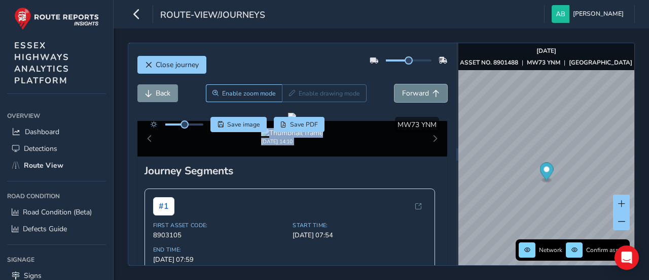
click at [411, 93] on span "Forward" at bounding box center [415, 93] width 27 height 10
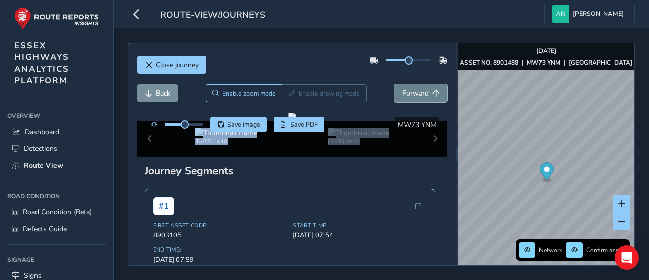
click at [410, 92] on span "Forward" at bounding box center [415, 93] width 27 height 10
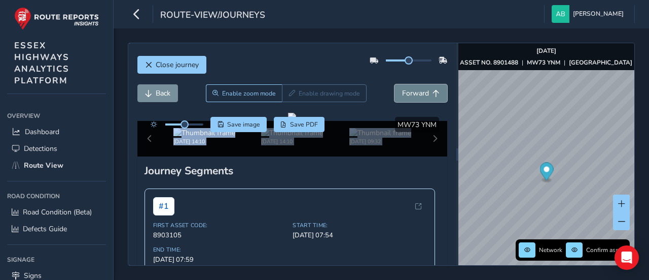
click at [410, 92] on span "Forward" at bounding box center [415, 93] width 27 height 10
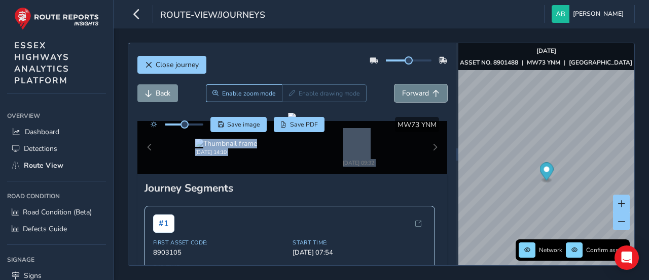
click at [410, 92] on span "Forward" at bounding box center [415, 93] width 27 height 10
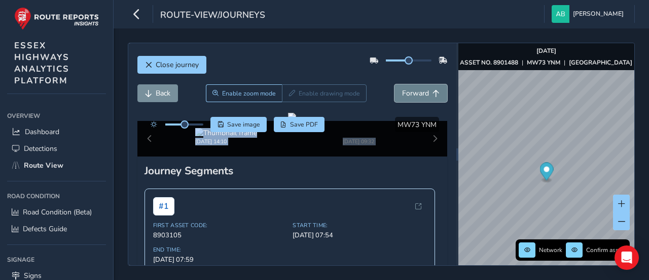
click at [410, 92] on span "Forward" at bounding box center [415, 93] width 27 height 10
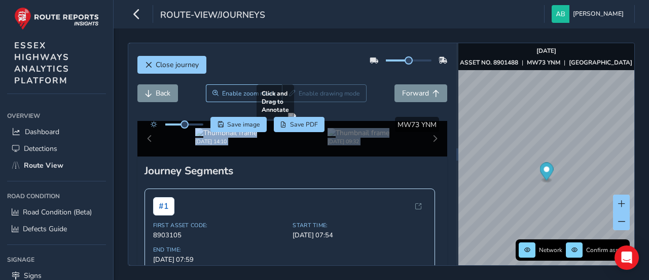
click at [296, 121] on div at bounding box center [292, 117] width 8 height 8
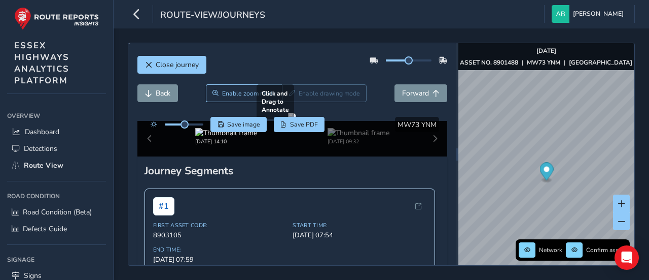
click at [296, 121] on div at bounding box center [292, 117] width 8 height 8
click at [417, 93] on span "Forward" at bounding box center [415, 93] width 27 height 10
click at [156, 92] on span "Back" at bounding box center [163, 93] width 15 height 10
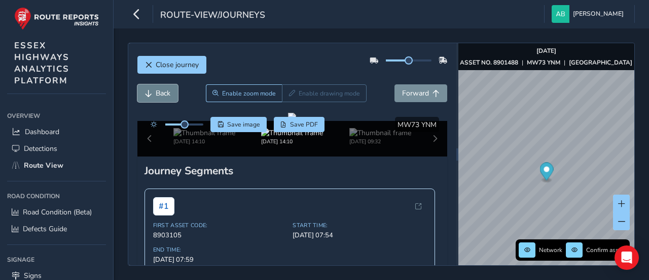
click at [156, 92] on span "Back" at bounding box center [163, 93] width 15 height 10
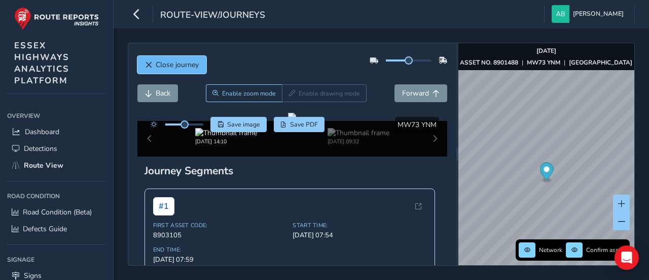
click at [158, 61] on span "Close journey" at bounding box center [177, 65] width 43 height 10
